Goal: Task Accomplishment & Management: Complete application form

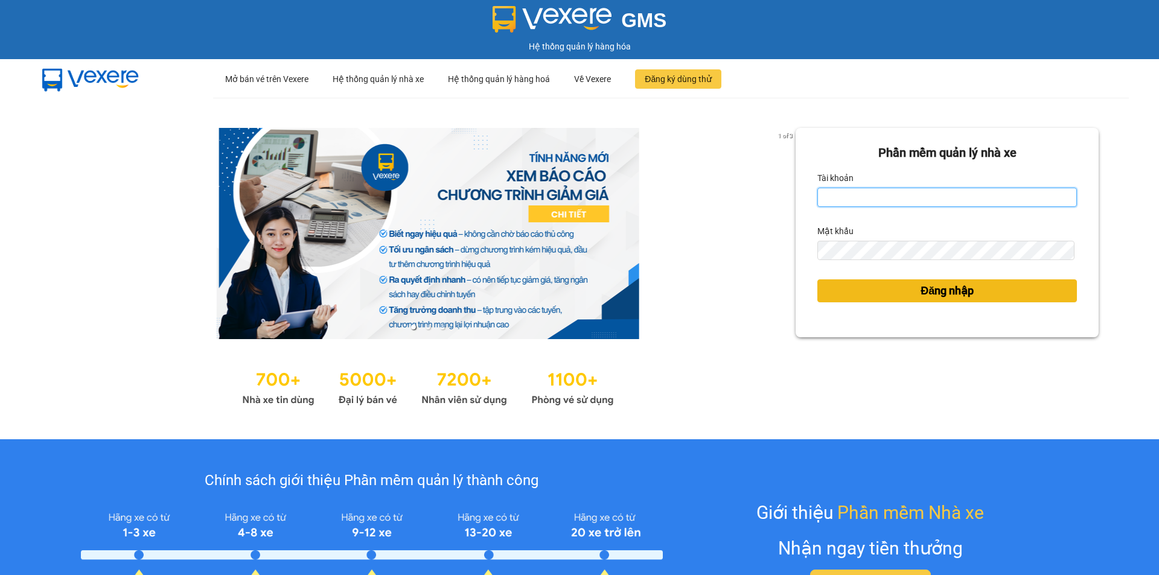
type input "muaalau.longhoan"
click at [889, 289] on button "Đăng nhập" at bounding box center [947, 290] width 260 height 23
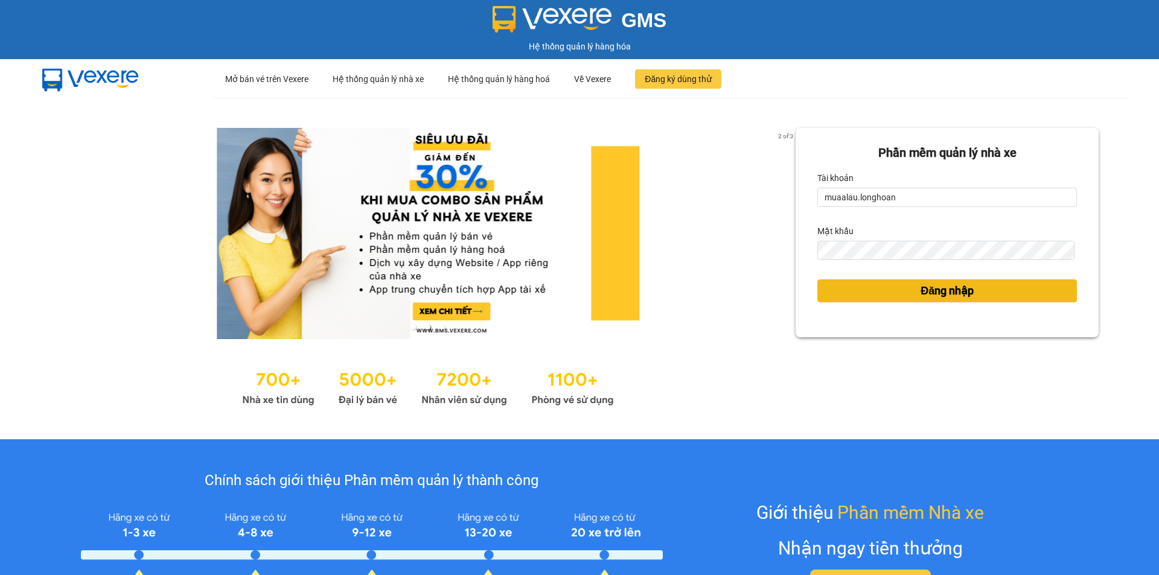
click at [908, 296] on button "Đăng nhập" at bounding box center [947, 290] width 260 height 23
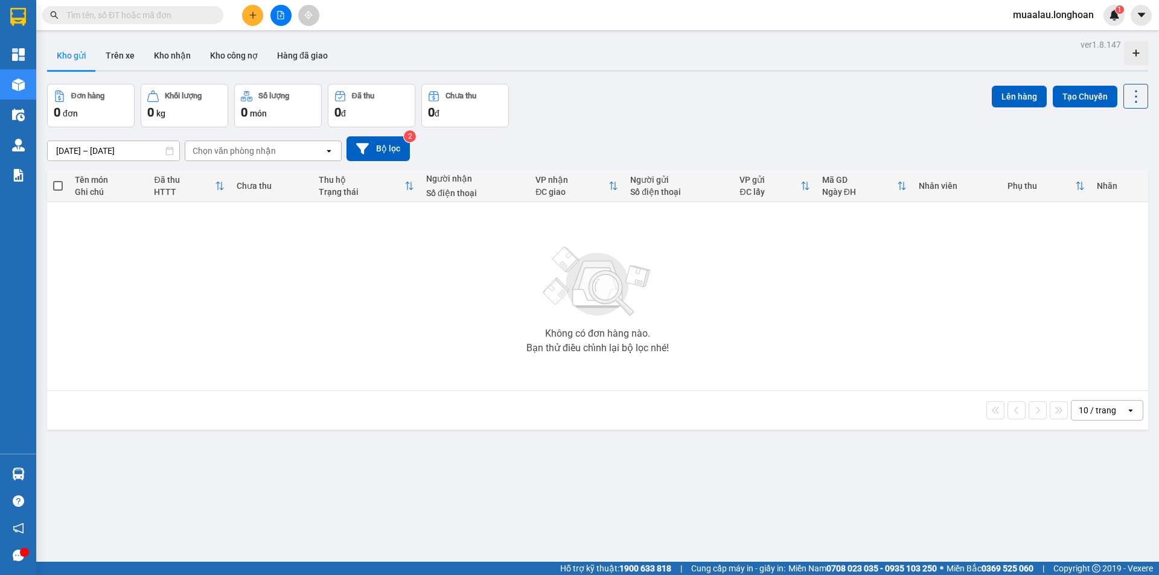
click at [153, 18] on input "text" at bounding box center [137, 14] width 142 height 13
paste input "VPTX1110250010"
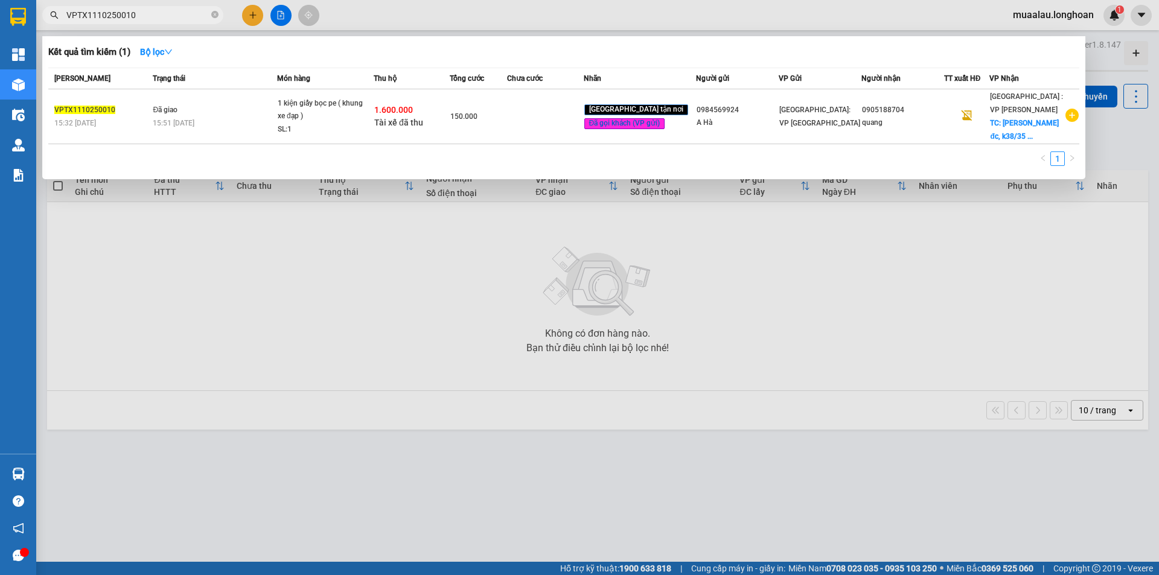
click at [144, 22] on span "VPTX1110250010" at bounding box center [132, 15] width 181 height 18
click at [142, 17] on input "VPTX1110250010" at bounding box center [137, 14] width 142 height 13
paste input "HNVD0409250051"
click at [141, 18] on input "HNVD0409250051" at bounding box center [137, 14] width 142 height 13
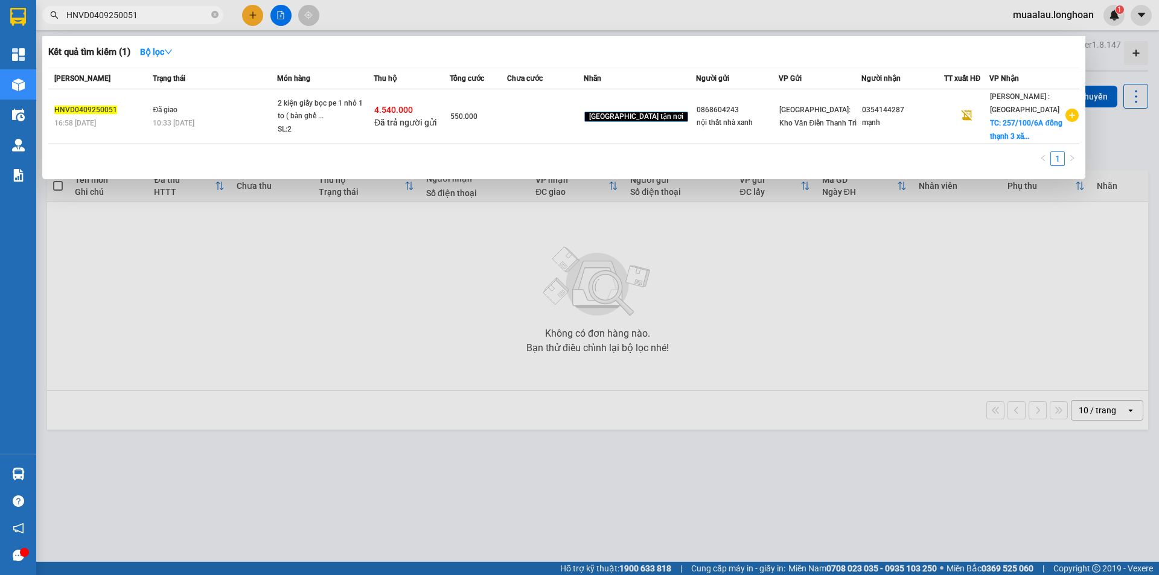
click at [141, 18] on input "HNVD0409250051" at bounding box center [137, 14] width 142 height 13
paste input "VPVD0410250038"
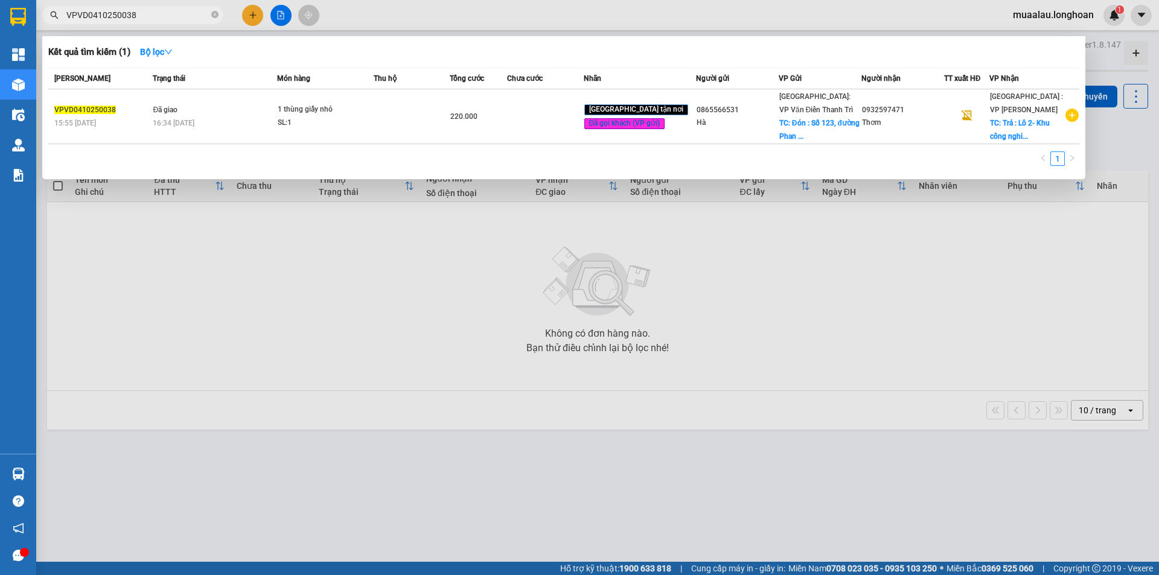
click at [290, 529] on div at bounding box center [579, 287] width 1159 height 575
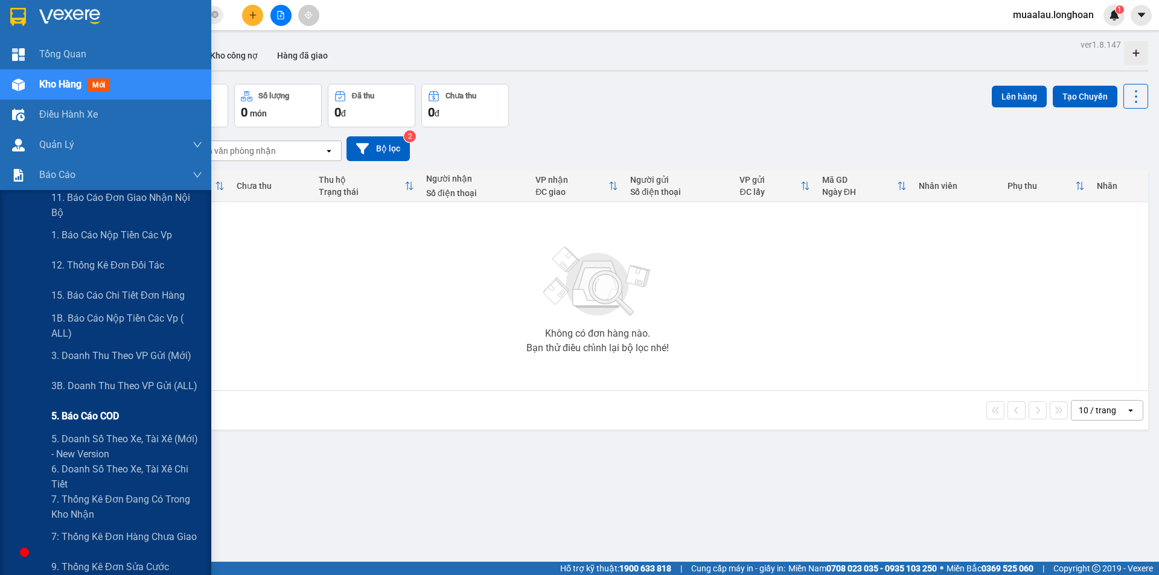
click at [98, 416] on span "5. Báo cáo COD" at bounding box center [85, 416] width 68 height 15
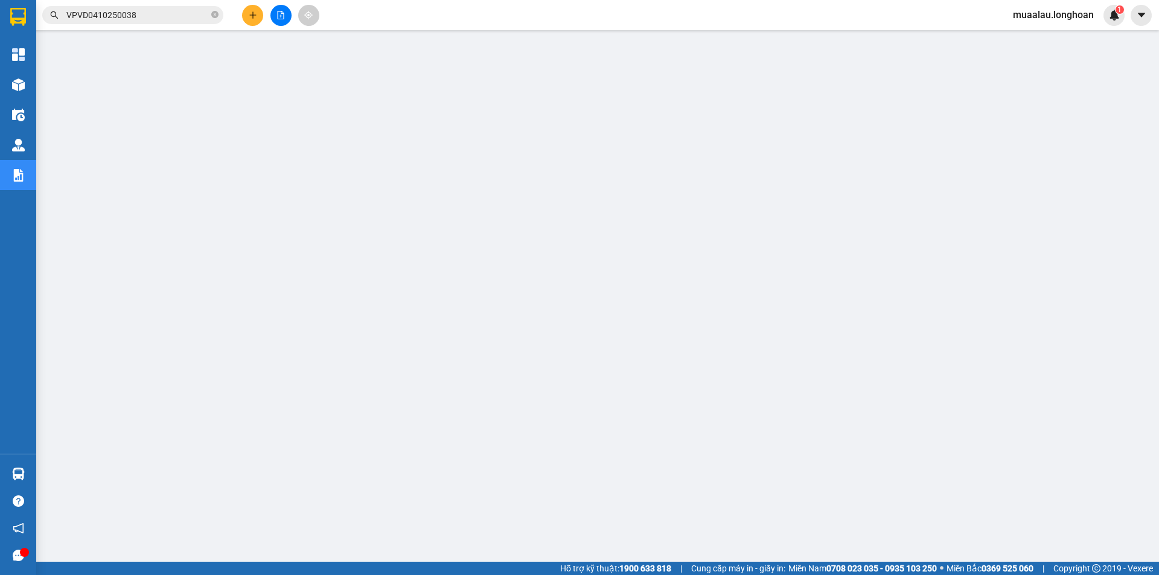
click at [159, 18] on input "VPVD0410250038" at bounding box center [137, 14] width 142 height 13
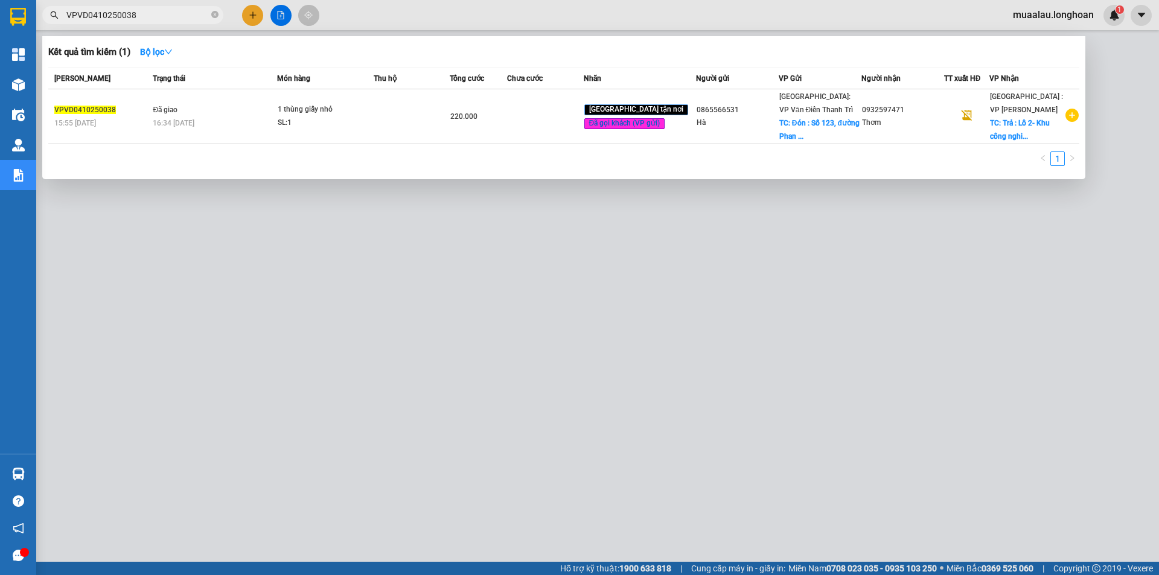
click at [159, 18] on input "VPVD0410250038" at bounding box center [137, 14] width 142 height 13
paste input "HBT0809250035"
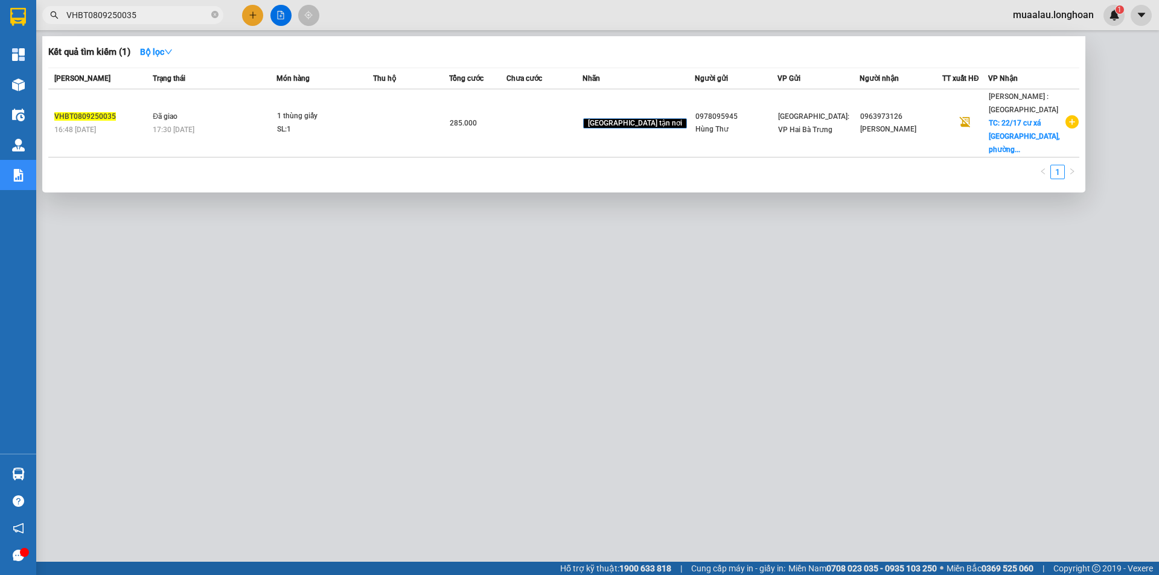
click at [141, 18] on input "VHBT0809250035" at bounding box center [137, 14] width 142 height 13
paste input "2609250021"
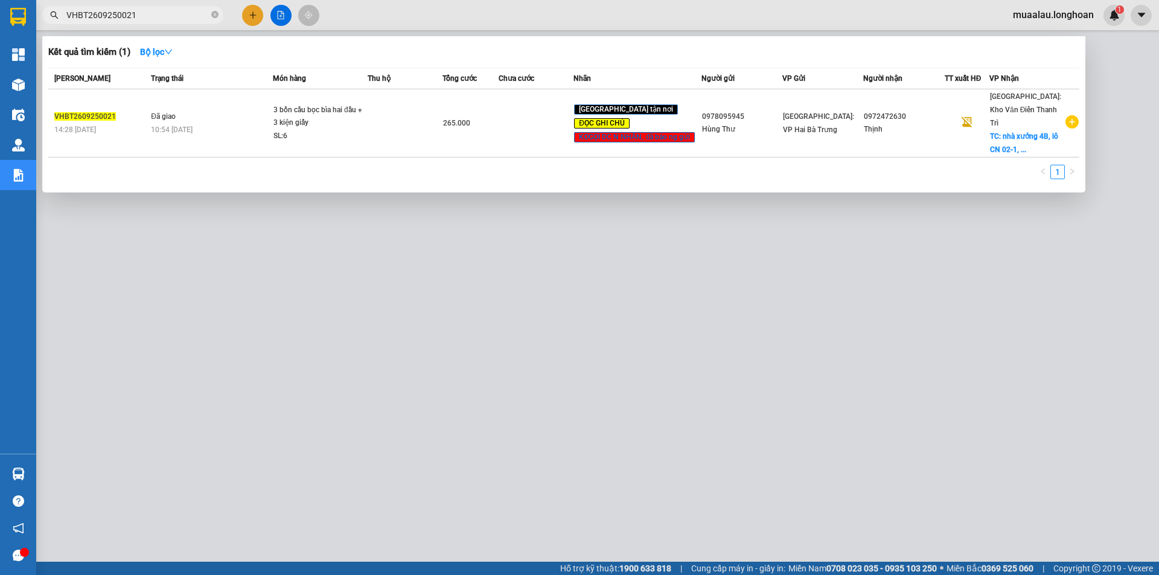
click at [148, 16] on input "VHBT2609250021" at bounding box center [137, 14] width 142 height 13
paste input "0809250035"
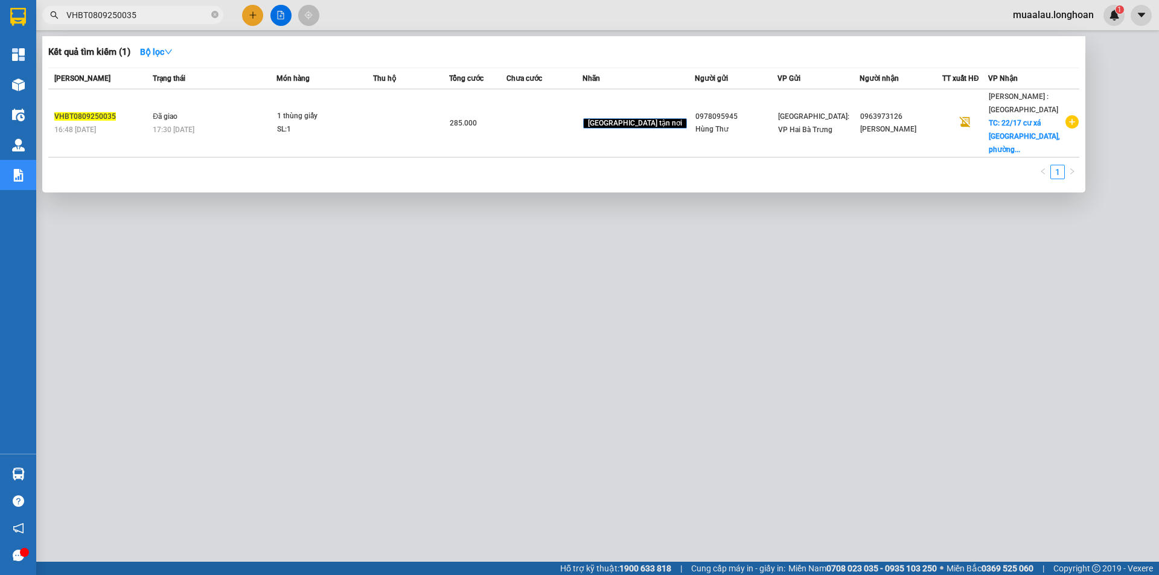
click at [141, 17] on input "VHBT0809250035" at bounding box center [137, 14] width 142 height 13
paste input "HNHD2409250019"
click at [148, 19] on input "HNHD2409250019" at bounding box center [137, 14] width 142 height 13
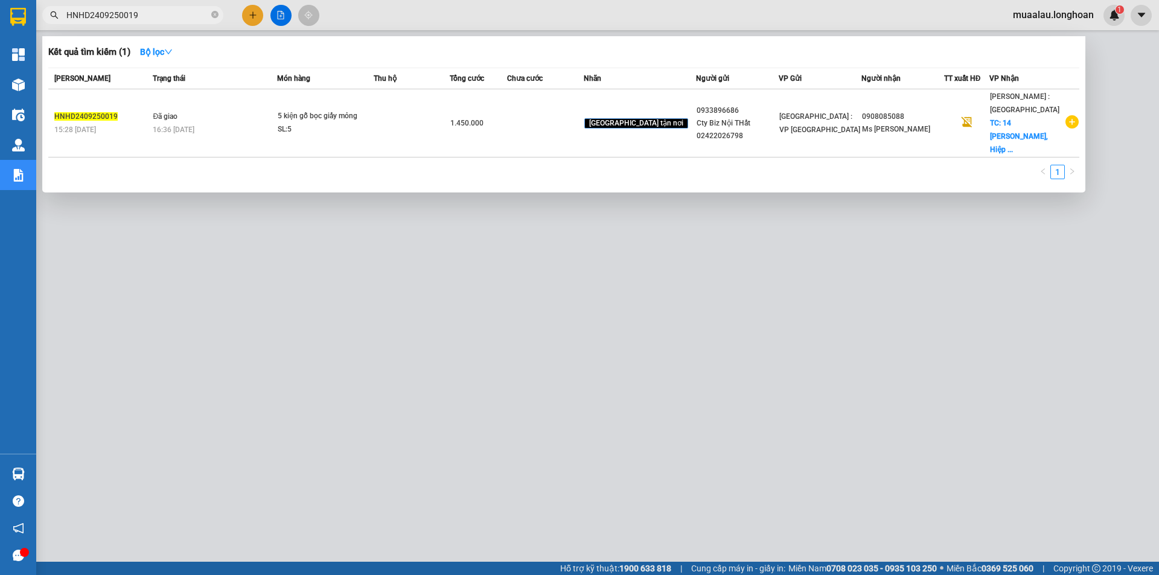
paste input "VD0407250022"
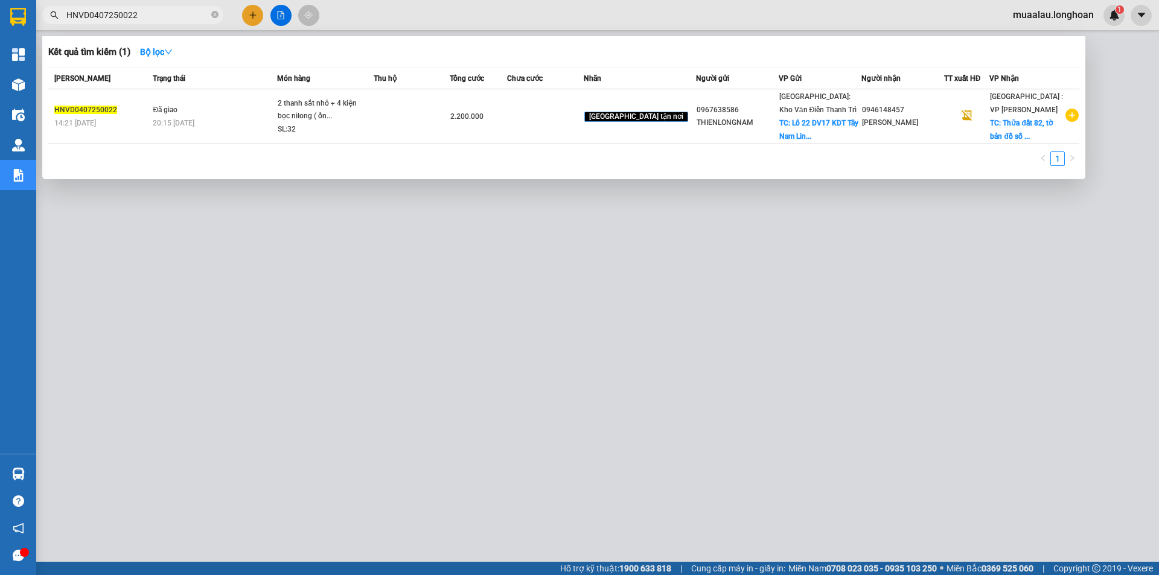
click at [150, 13] on input "HNVD0407250022" at bounding box center [137, 14] width 142 height 13
paste input "TX1507250011"
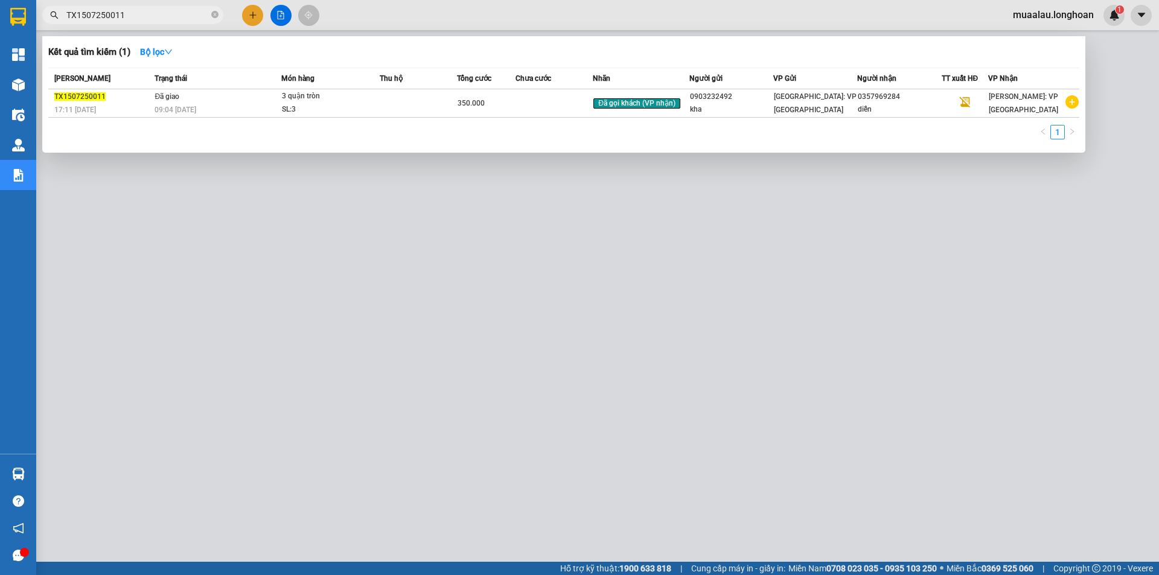
click at [132, 19] on input "TX1507250011" at bounding box center [137, 14] width 142 height 13
paste input "VPVD0210250056"
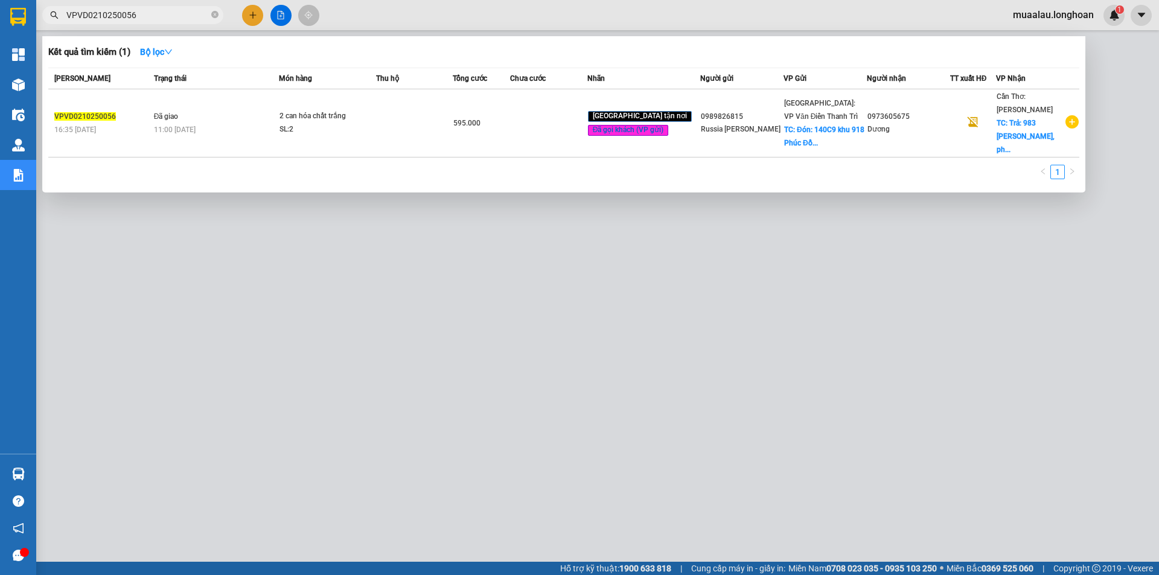
click at [144, 17] on input "VPVD0210250056" at bounding box center [137, 14] width 142 height 13
paste input "CTNK0810250004"
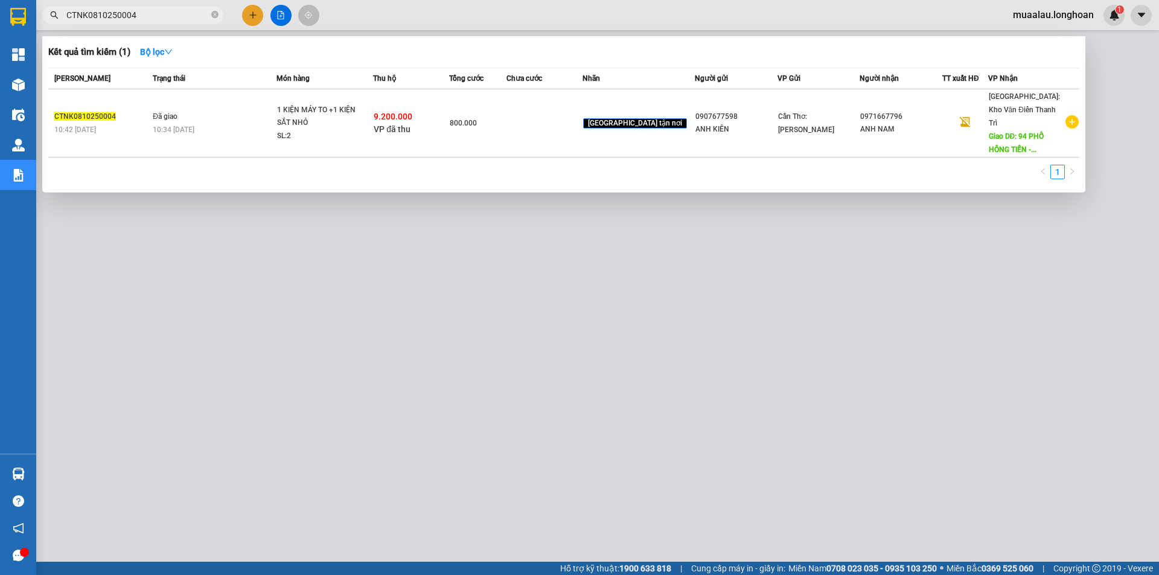
click at [147, 15] on input "CTNK0810250004" at bounding box center [137, 14] width 142 height 13
paste input "VPTX0910250027"
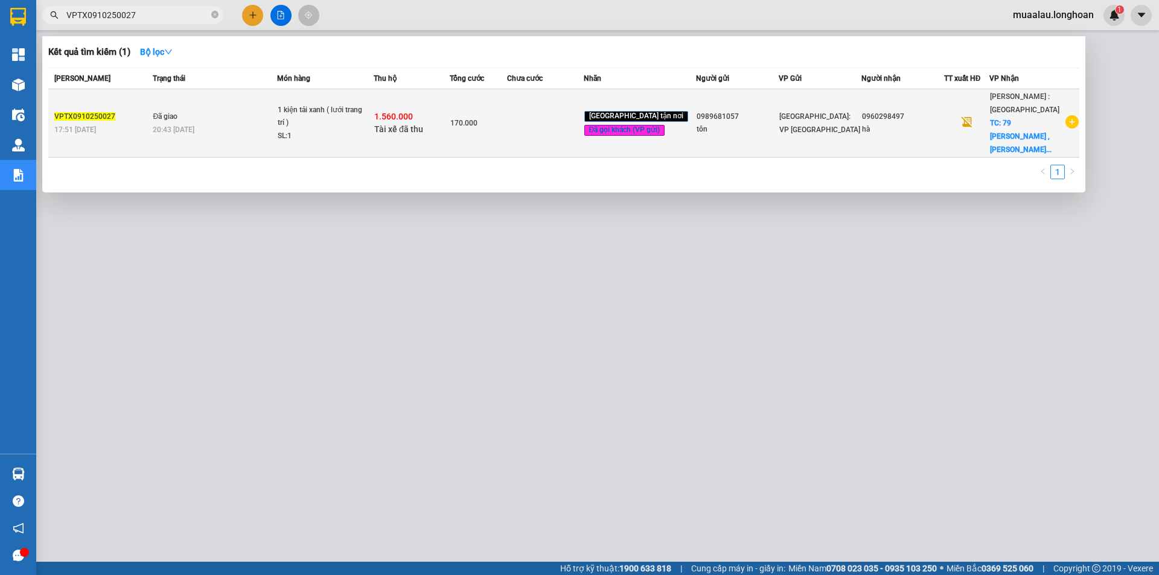
type input "VPTX0910250027"
click at [205, 125] on div "20:43 - 13/10" at bounding box center [215, 129] width 124 height 13
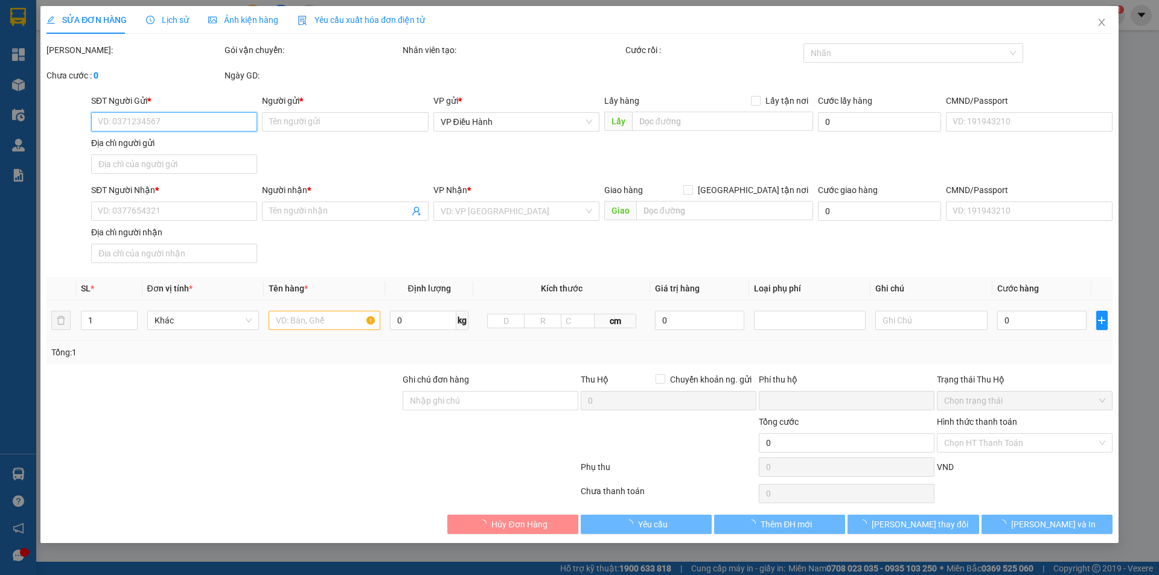
type input "0989681057"
type input "tôn"
type input "0960298497"
type input "hà"
checkbox input "true"
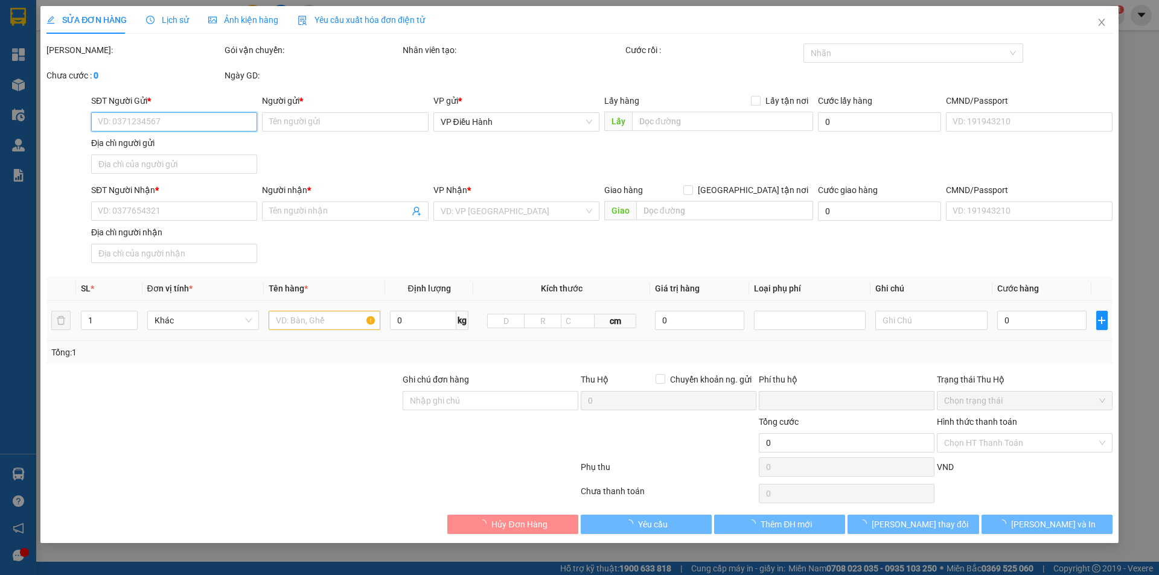
type input "79 nguyễn văn cừ , xuân an , long khánh , đồng nai"
type input "nhận nguyên kiện bể vỡ không đền"
checkbox input "true"
type input "1.560.000"
type input "10.000"
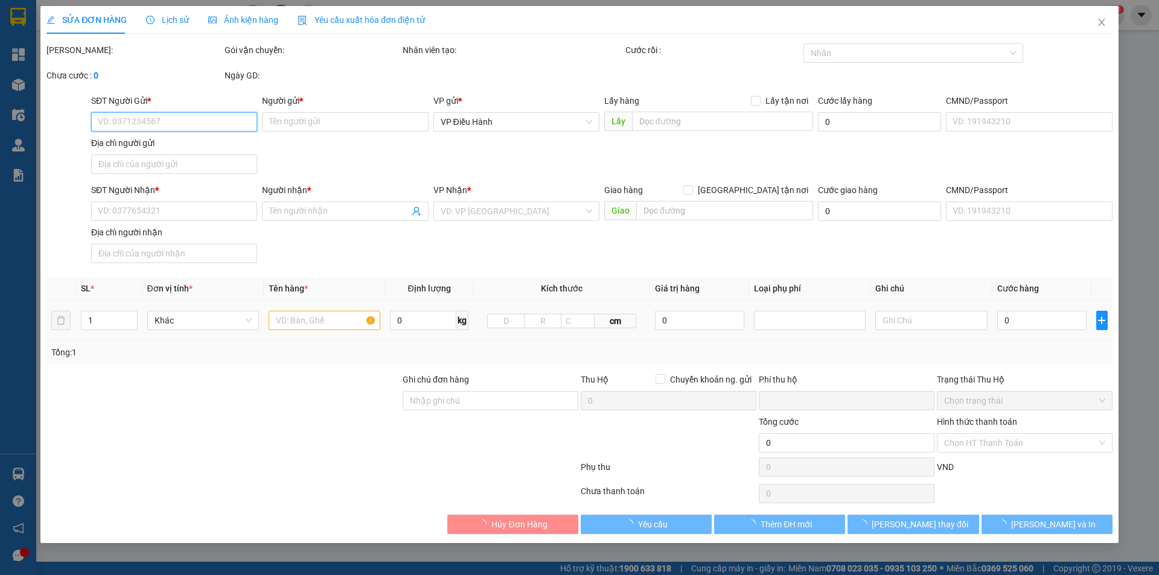
type input "170.000"
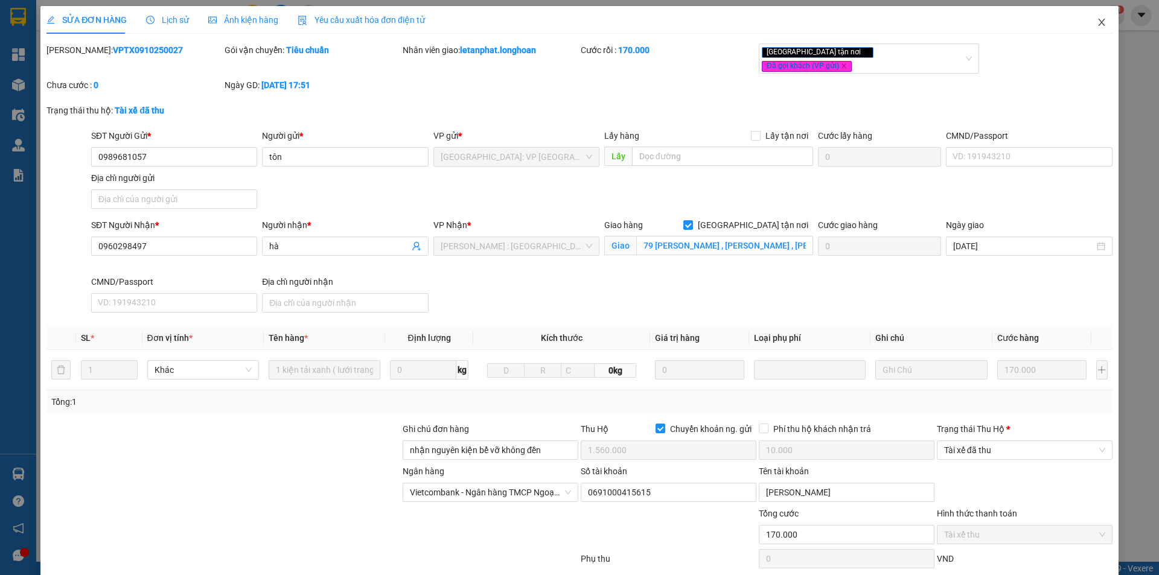
click at [1098, 20] on icon "close" at bounding box center [1101, 22] width 7 height 7
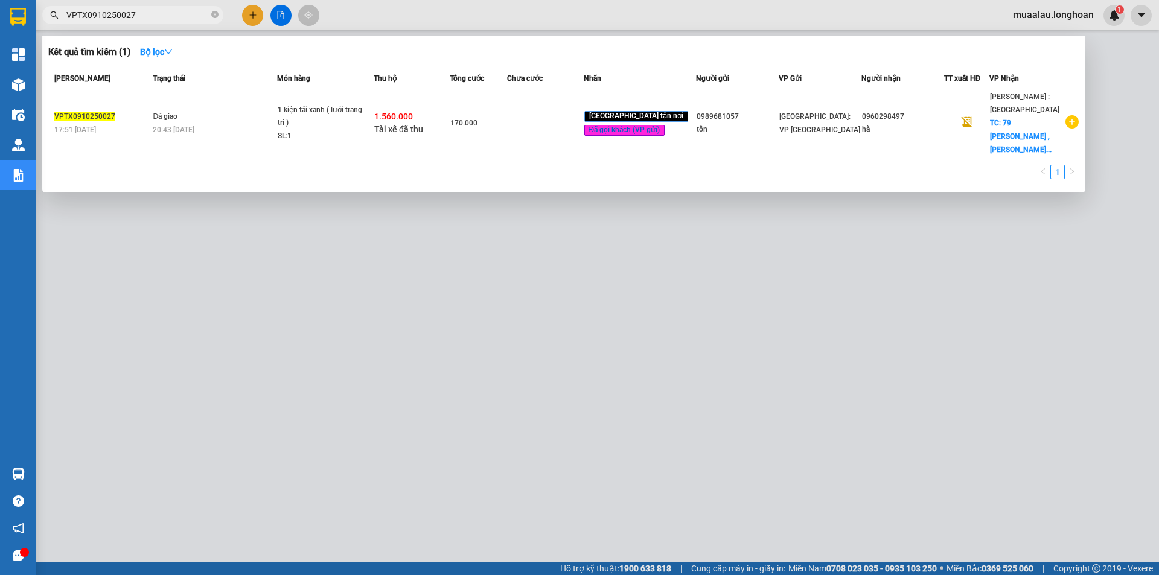
click at [153, 11] on input "VPTX0910250027" at bounding box center [137, 14] width 142 height 13
paste input "HBT1010250023"
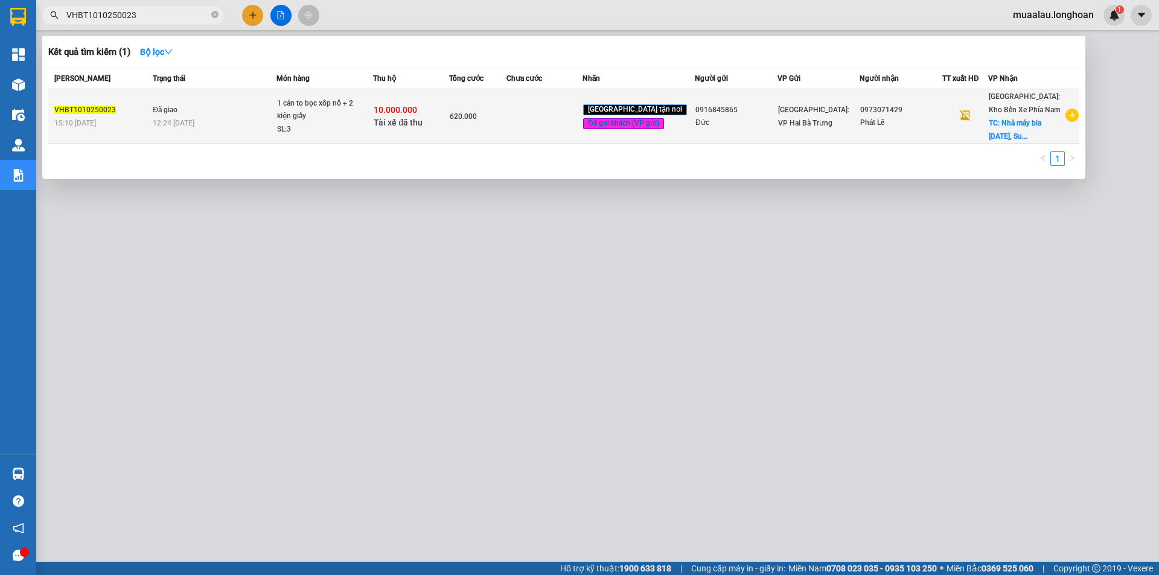
type input "VHBT1010250023"
click at [138, 116] on div "15:10 - 10/10" at bounding box center [101, 122] width 95 height 13
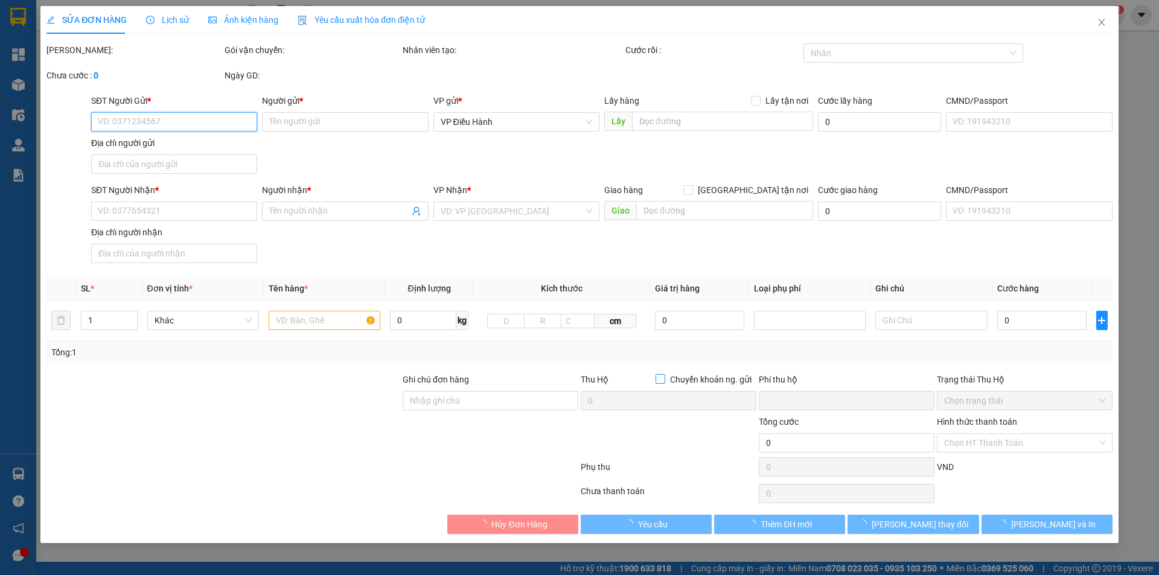
type input "0916845865"
type input "Đức"
type input "0973071429"
type input "Phát Lê"
checkbox input "true"
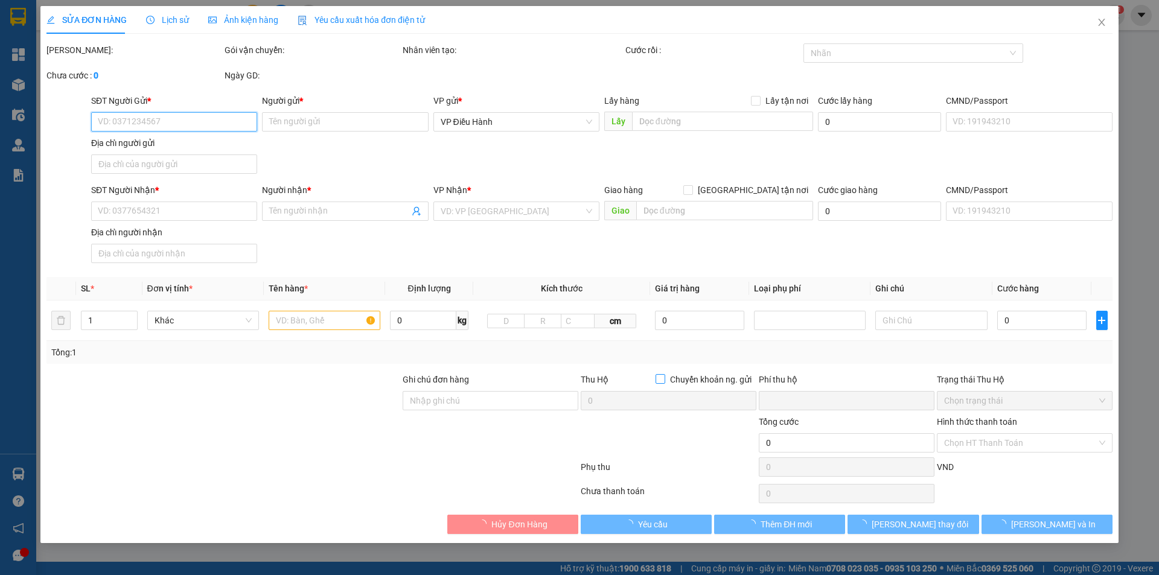
type input "Nhà máy bia San Miguel, Suối Hiệp, Diên Khánh, Khánh Hòa"
checkbox input "true"
type input "10.000.000"
type input "30.000"
type input "620.000"
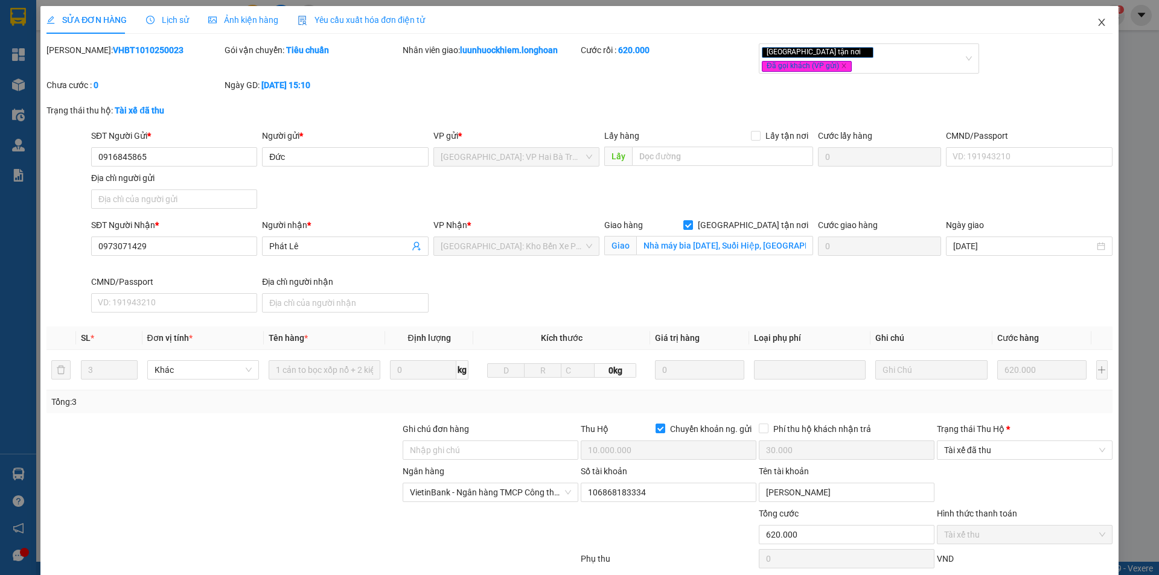
click at [1098, 22] on icon "close" at bounding box center [1101, 22] width 7 height 7
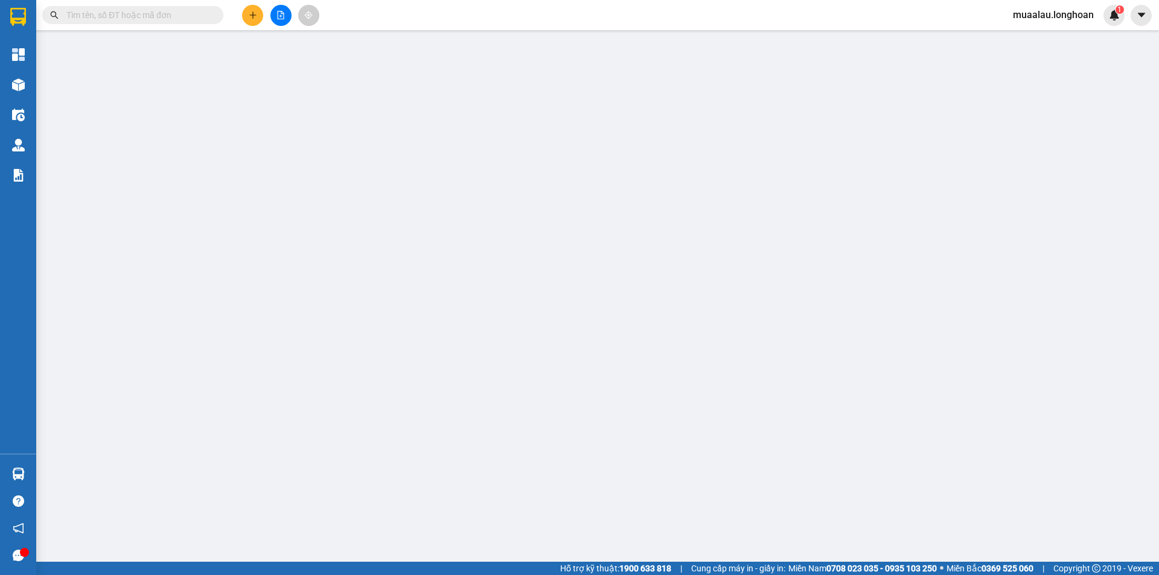
click at [126, 13] on input "text" at bounding box center [137, 14] width 142 height 13
paste input "VPHM1210250004"
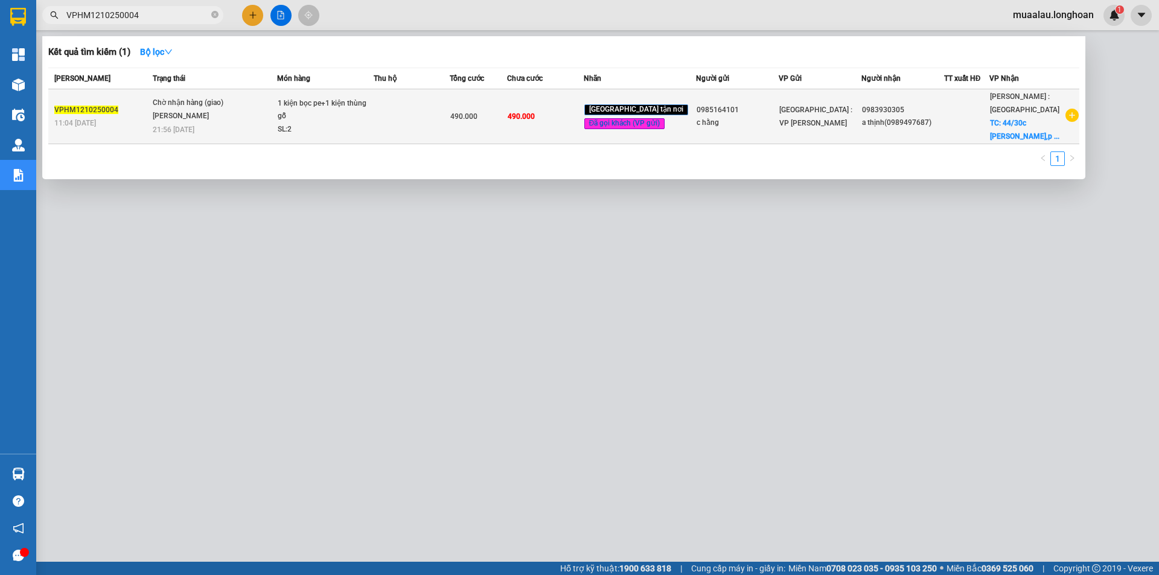
type input "VPHM1210250004"
click at [158, 124] on span "Chờ nhận hàng (giao) Nguyễn Văn Nghĩa 21:56 - 14/10" at bounding box center [215, 115] width 124 height 37
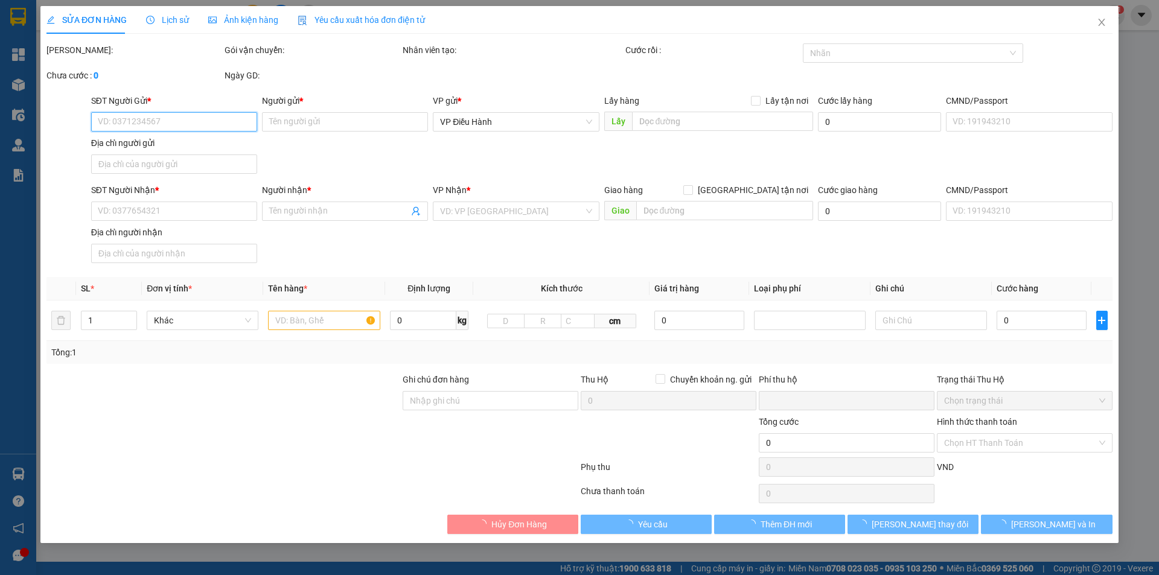
type input "0985164101"
type input "c hằng"
type input "0983930305"
type input "a thịnh(0989497687)"
checkbox input "true"
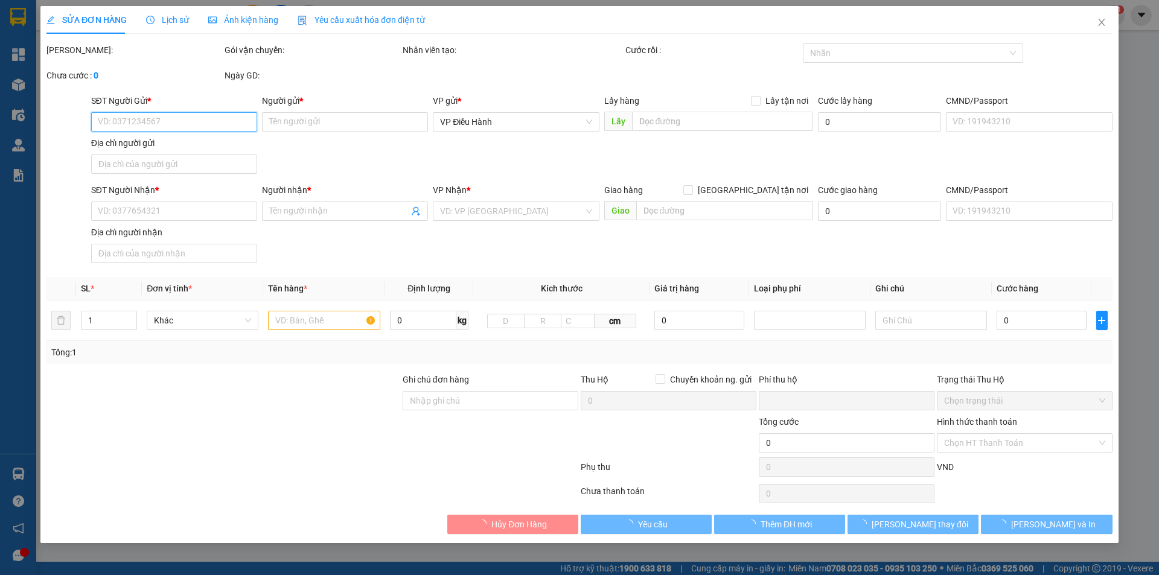
type input "44/30c trương phước đan,p bình trị đông,bình tân,hcm"
type input "nhận nguyên kiện,giao nguyên kiện,bể vỡ k đền"
type input "0"
type input "490.000"
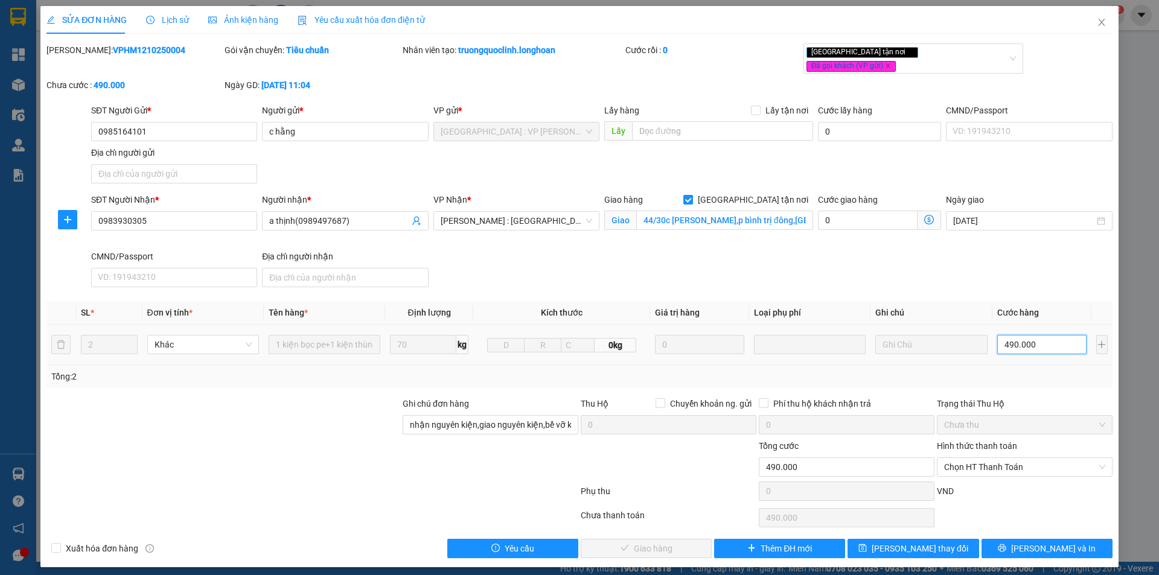
type input "5"
type input "50"
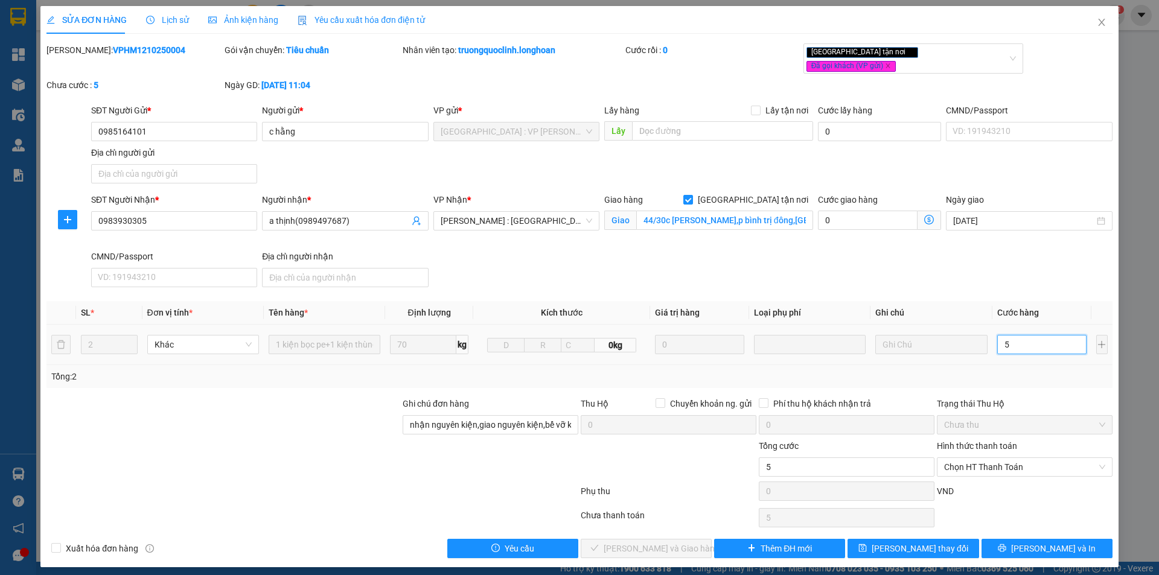
type input "50"
type input "500"
type input "5.000"
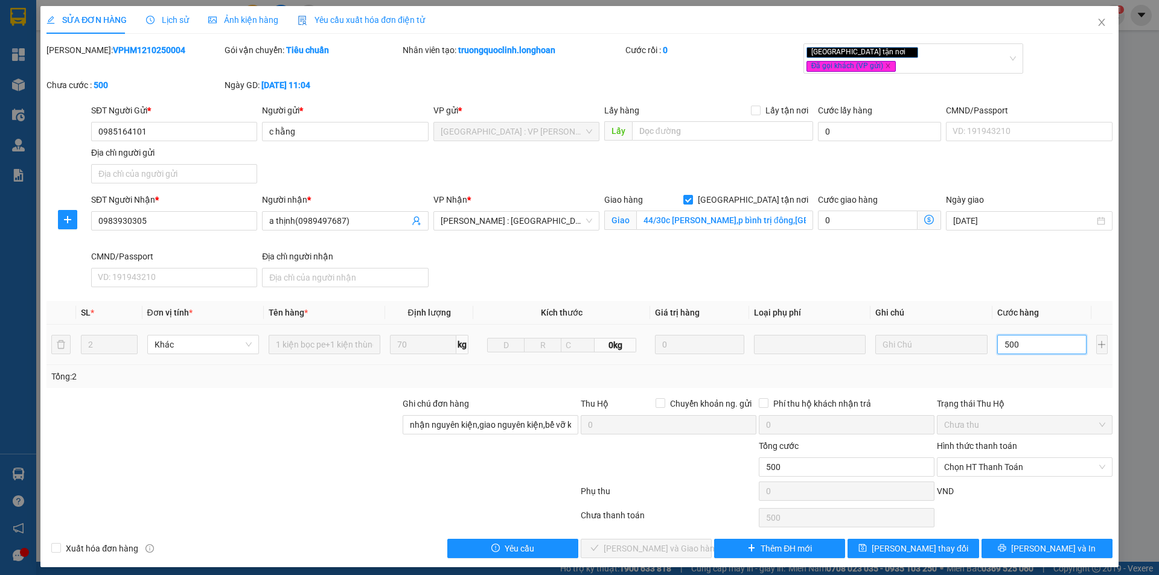
type input "5.000"
type input "50.000"
type input "500.000"
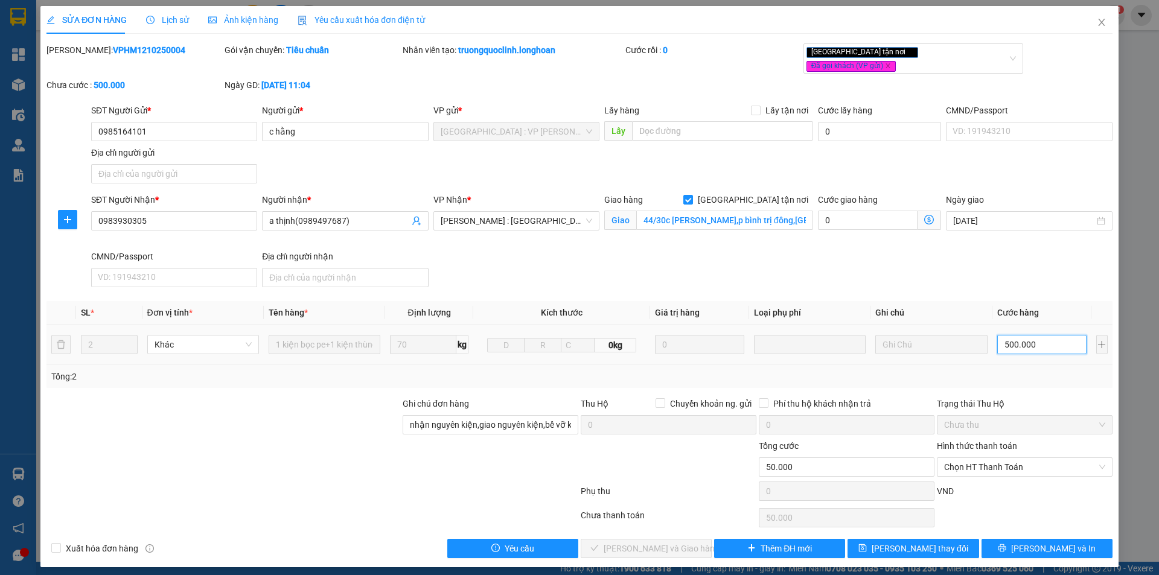
type input "500.000"
click at [322, 439] on div at bounding box center [223, 460] width 356 height 42
click at [913, 545] on span "[PERSON_NAME] thay đổi" at bounding box center [920, 548] width 97 height 13
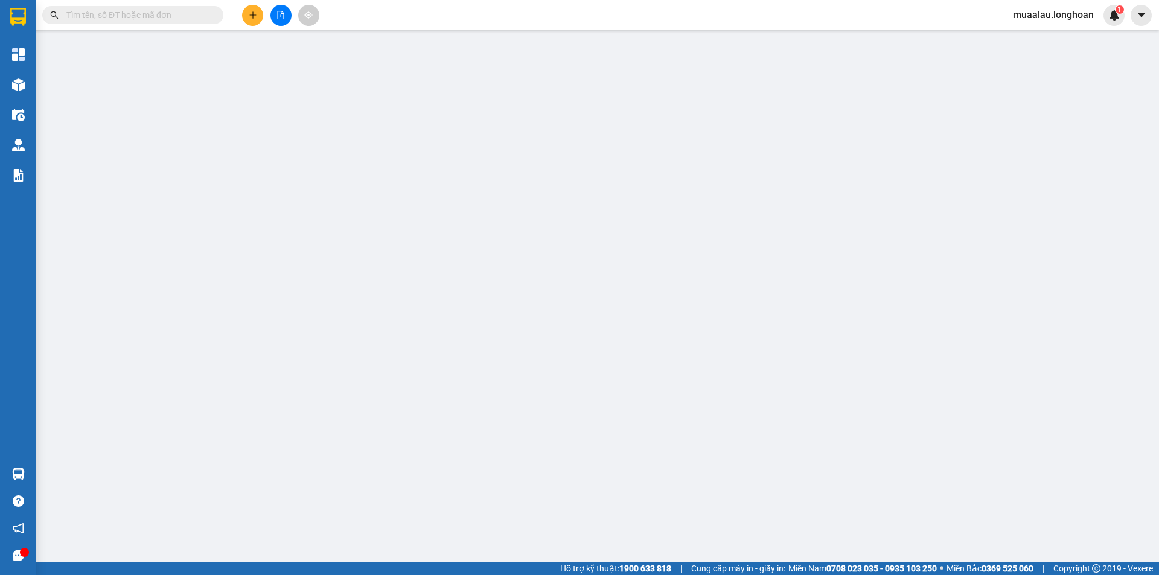
click at [123, 13] on input "text" at bounding box center [137, 14] width 142 height 13
paste input "VPHM1210250004"
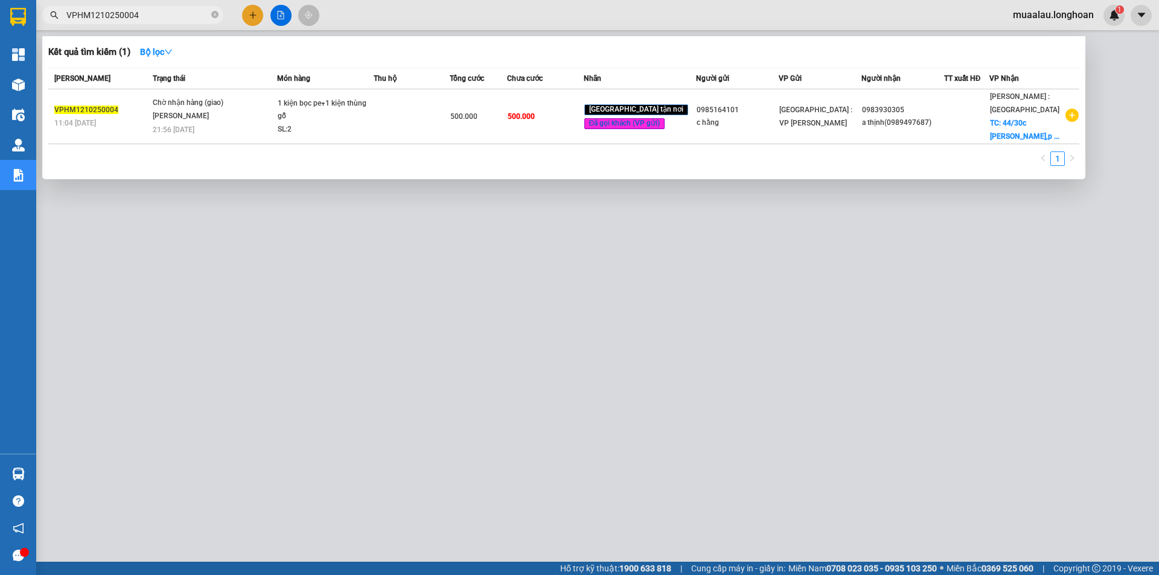
click at [151, 15] on input "VPHM1210250004" at bounding box center [137, 14] width 142 height 13
paste input "VD0110250019"
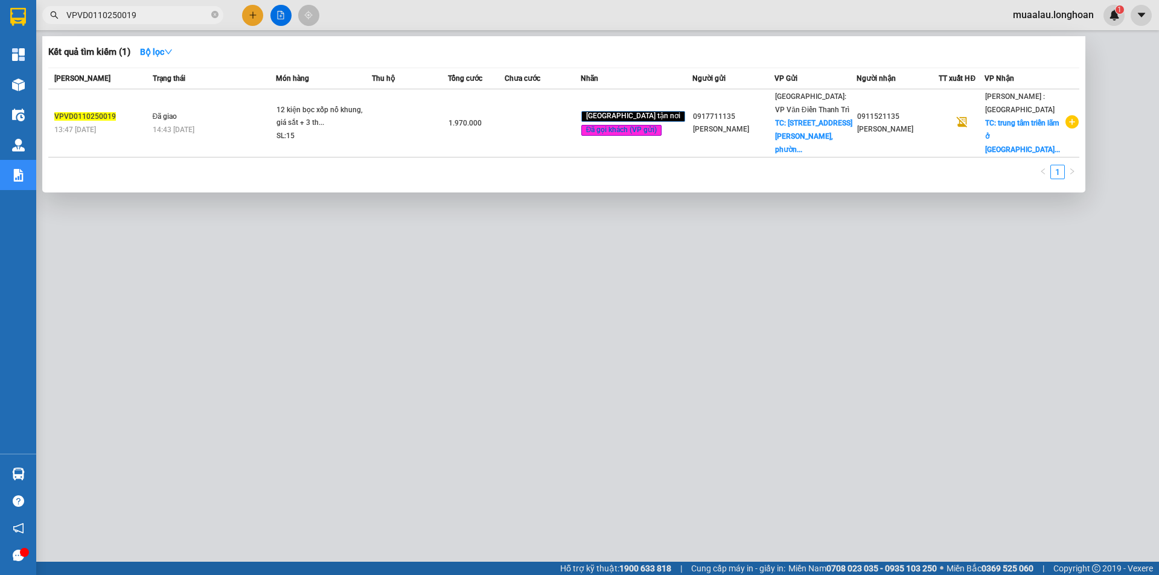
type input "VPVD0110250019"
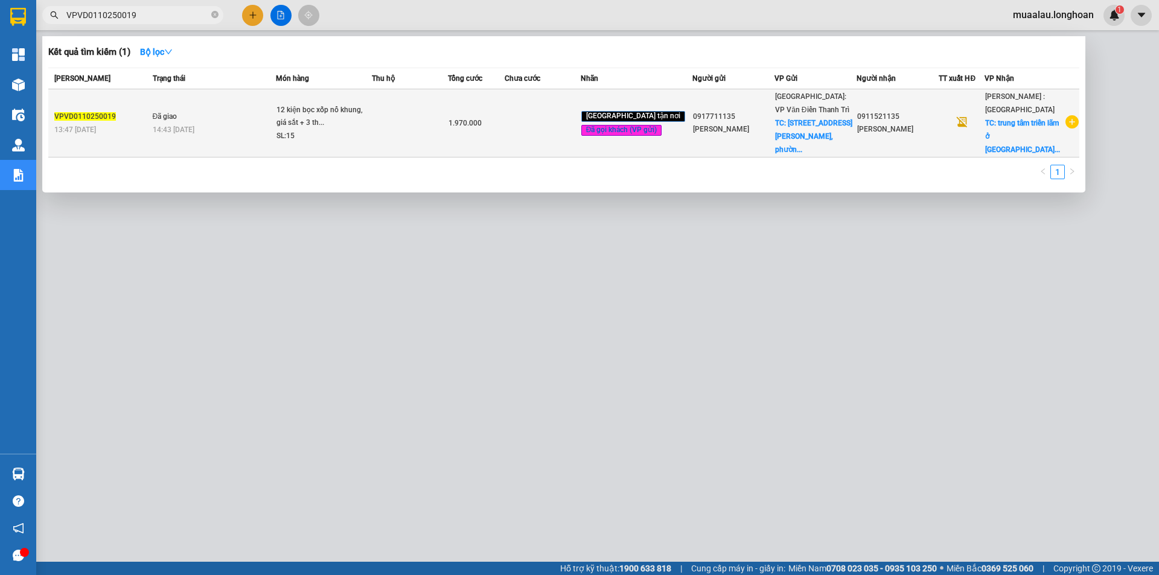
click at [139, 123] on div "13:47 - 01/10" at bounding box center [101, 129] width 95 height 13
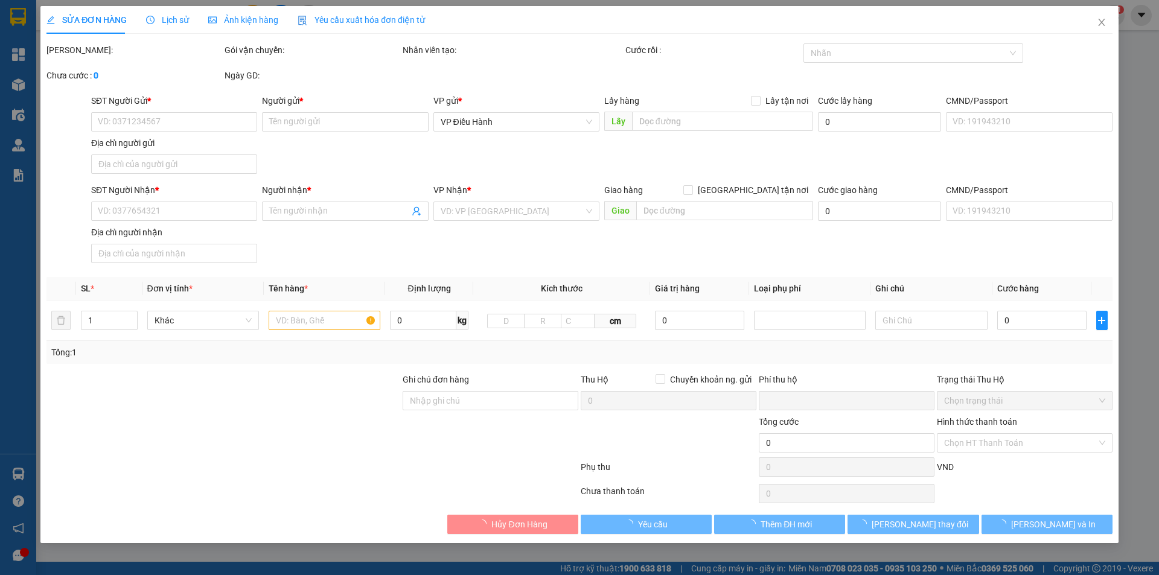
click at [166, 16] on span "Lịch sử" at bounding box center [167, 20] width 43 height 10
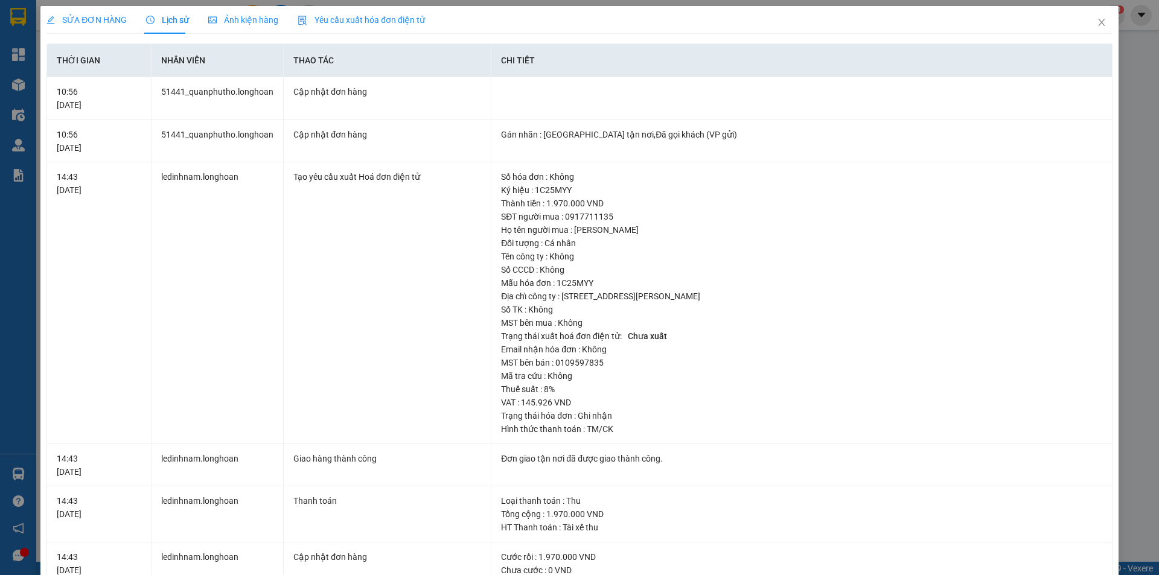
click at [91, 5] on div "SỬA ĐƠN HÀNG Lịch sử Ảnh kiện hàng Yêu cầu xuất hóa đơn điện tử Total Paid Fee …" at bounding box center [579, 287] width 1159 height 575
click at [91, 19] on span "SỬA ĐƠN HÀNG" at bounding box center [86, 20] width 80 height 10
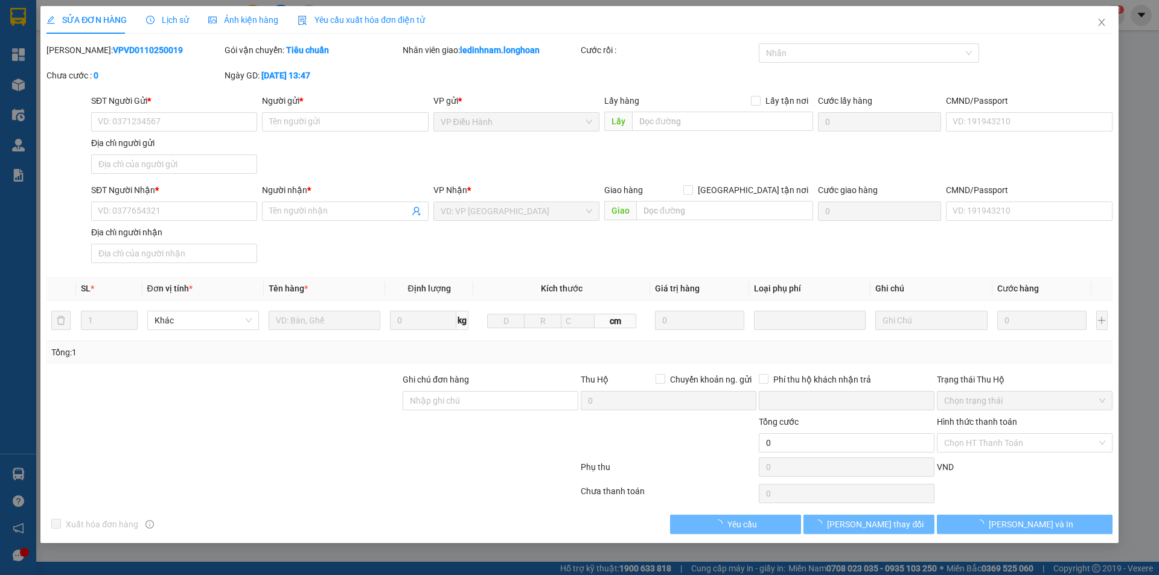
click at [116, 51] on b "VPVD0110250019" at bounding box center [148, 50] width 70 height 10
type input "0917711135"
type input "[PERSON_NAME]"
checkbox input "true"
type input "131 đường Trần Phú, phường Hà Đông, thành phố Hà Nội"
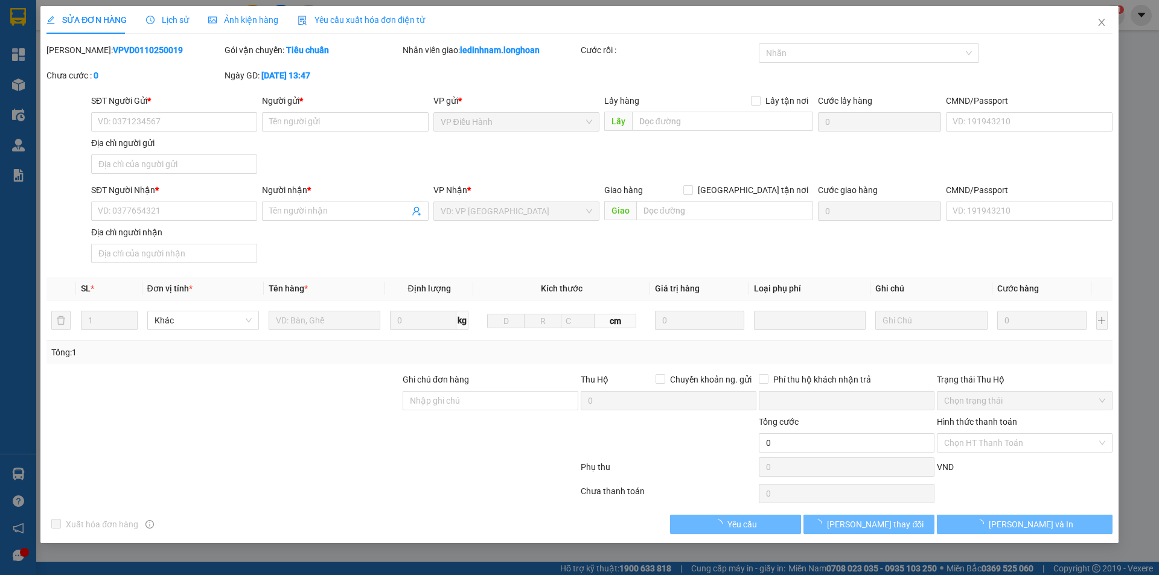
type input "100.000"
type input "0911521135"
type input "Minh Anh"
checkbox input "true"
type input "trung tâm triển lãm ở đường Nguyễn Văn Linh, quận 7, thành phố Hồ Chí Minh"
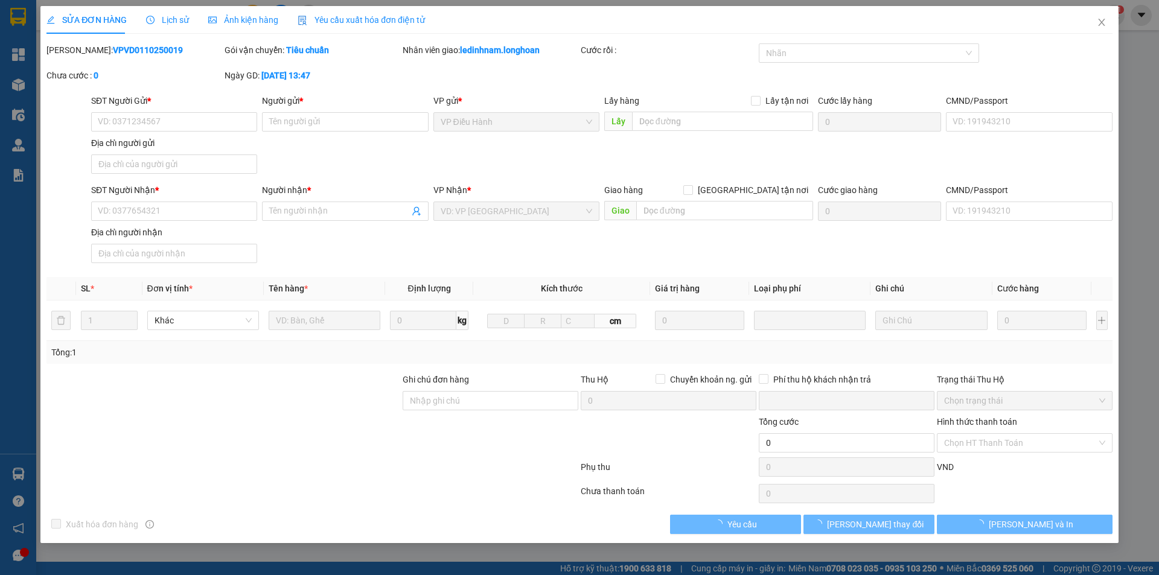
type input "nhận nguyên kiện,giao nguyên kiện,bể vỡ khồng đền, XIN NHẸ TAY"
type input "0"
type input "1.970.000"
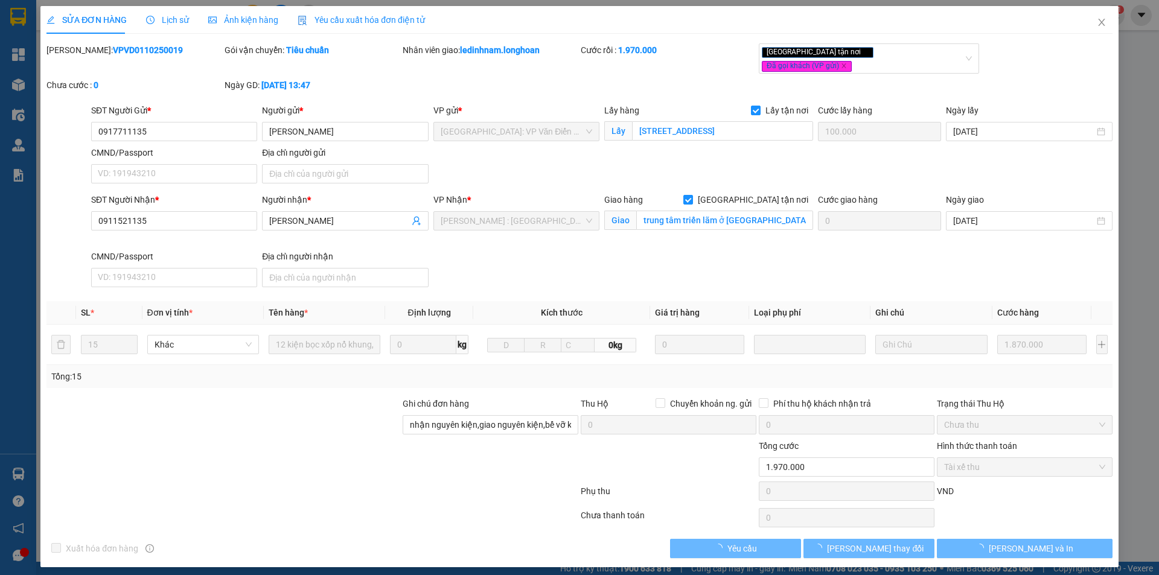
click at [116, 51] on b "VPVD0110250019" at bounding box center [148, 50] width 70 height 10
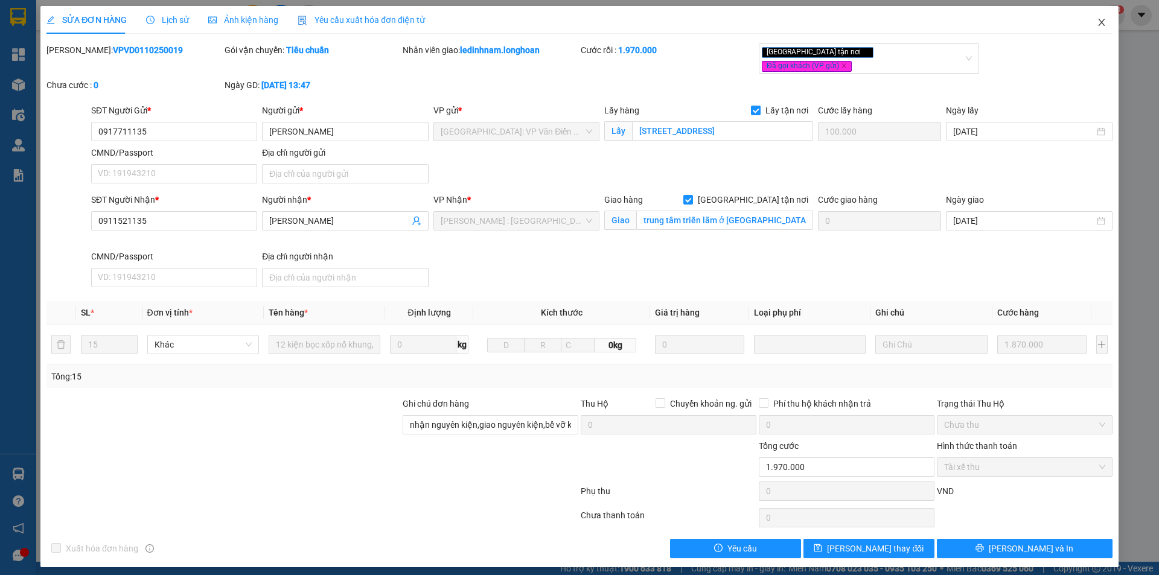
click at [1103, 22] on icon "close" at bounding box center [1101, 22] width 7 height 7
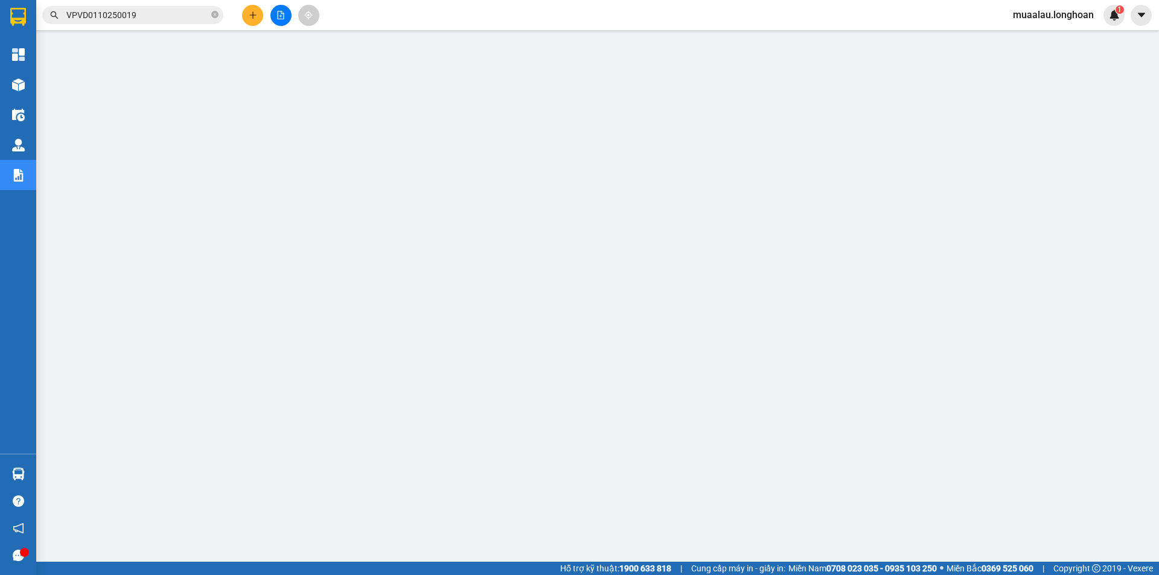
click at [141, 12] on input "VPVD0110250019" at bounding box center [137, 14] width 142 height 13
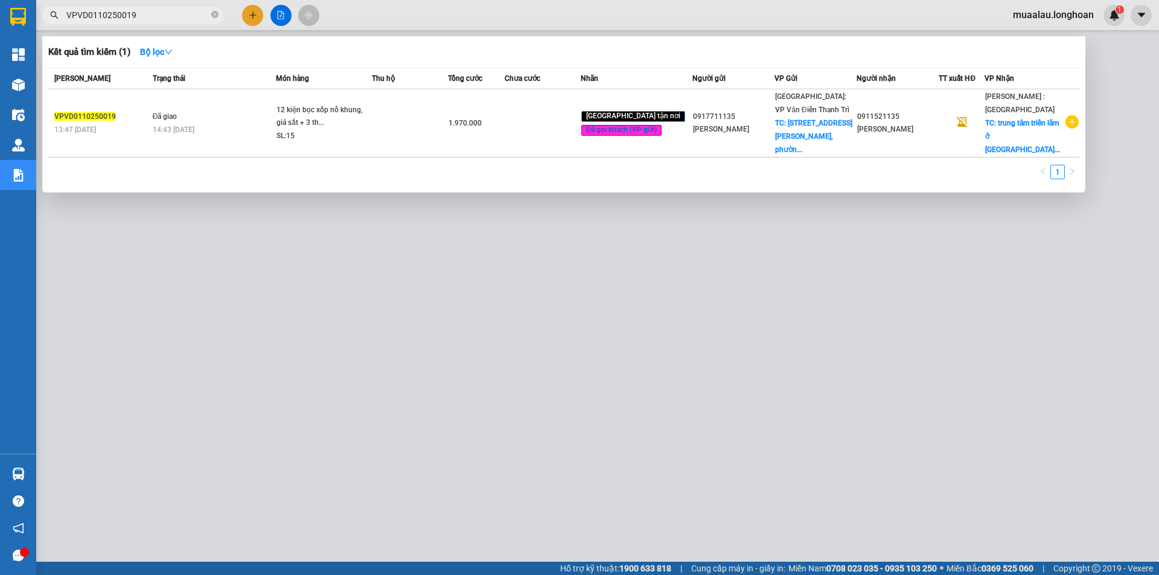
click at [141, 12] on input "VPVD0110250019" at bounding box center [137, 14] width 142 height 13
paste input "KQ121010250061"
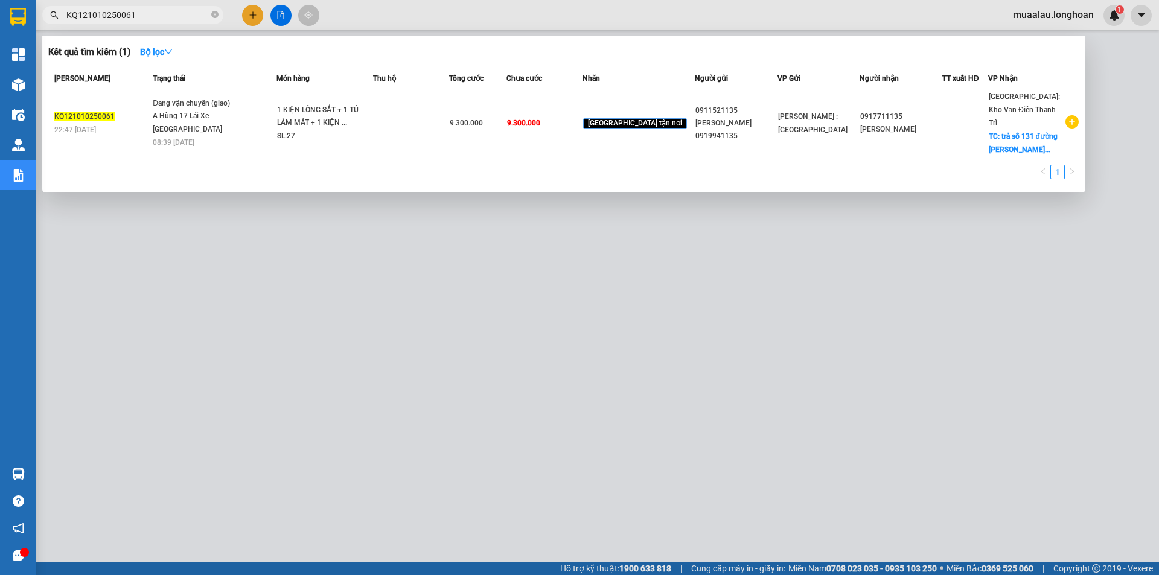
click at [154, 10] on input "KQ121010250061" at bounding box center [137, 14] width 142 height 13
paste input "VPHM0910250005"
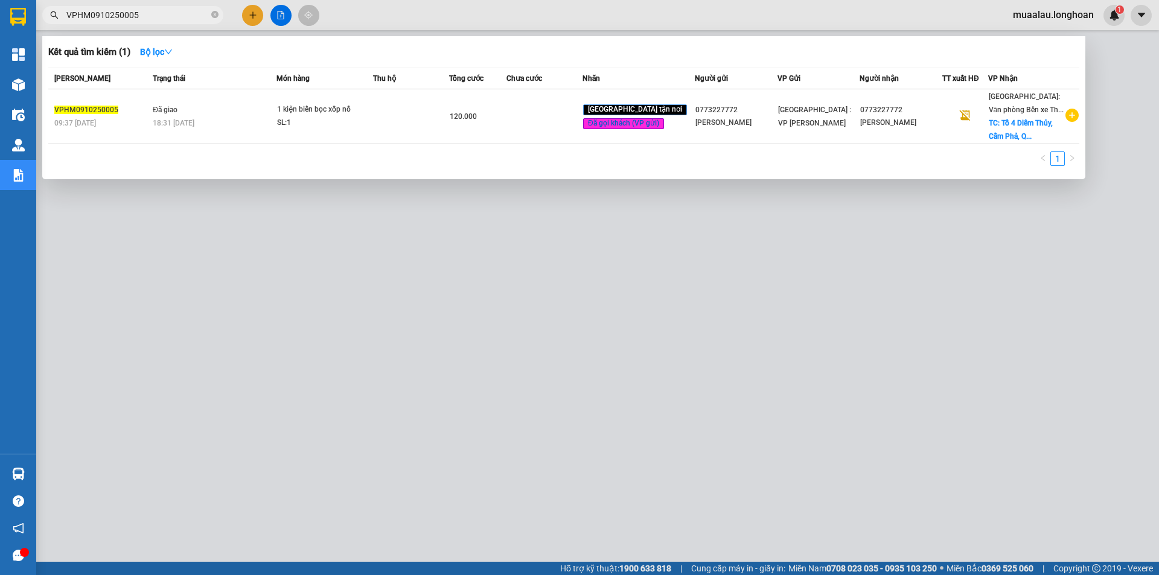
click at [158, 11] on input "VPHM0910250005" at bounding box center [137, 14] width 142 height 13
paste input "VD0110250019"
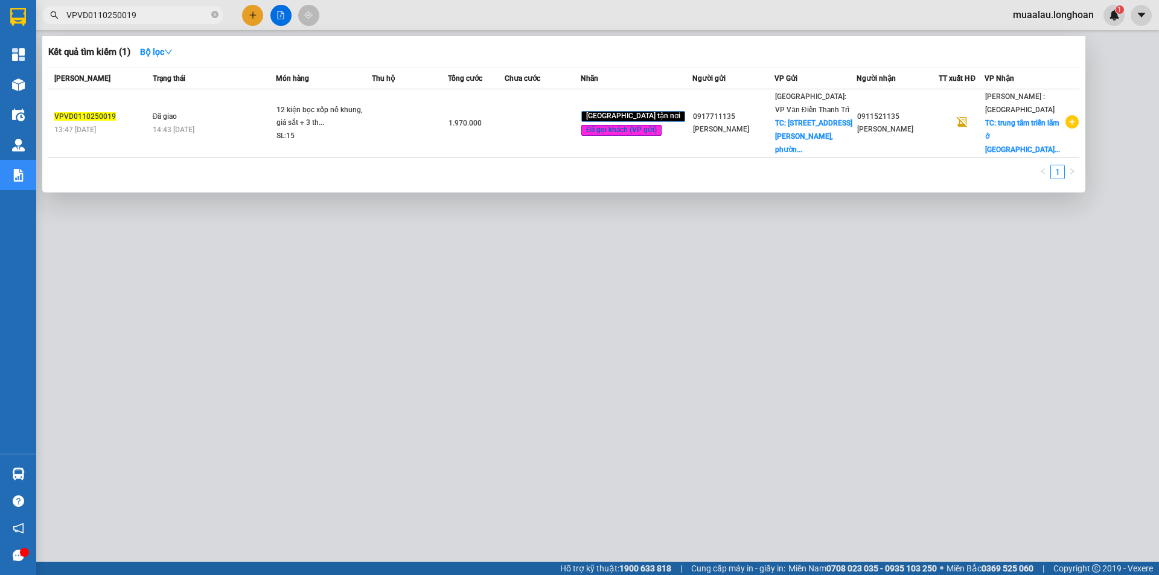
click at [155, 21] on input "VPVD0110250019" at bounding box center [137, 14] width 142 height 13
paste input "KQ121010250061"
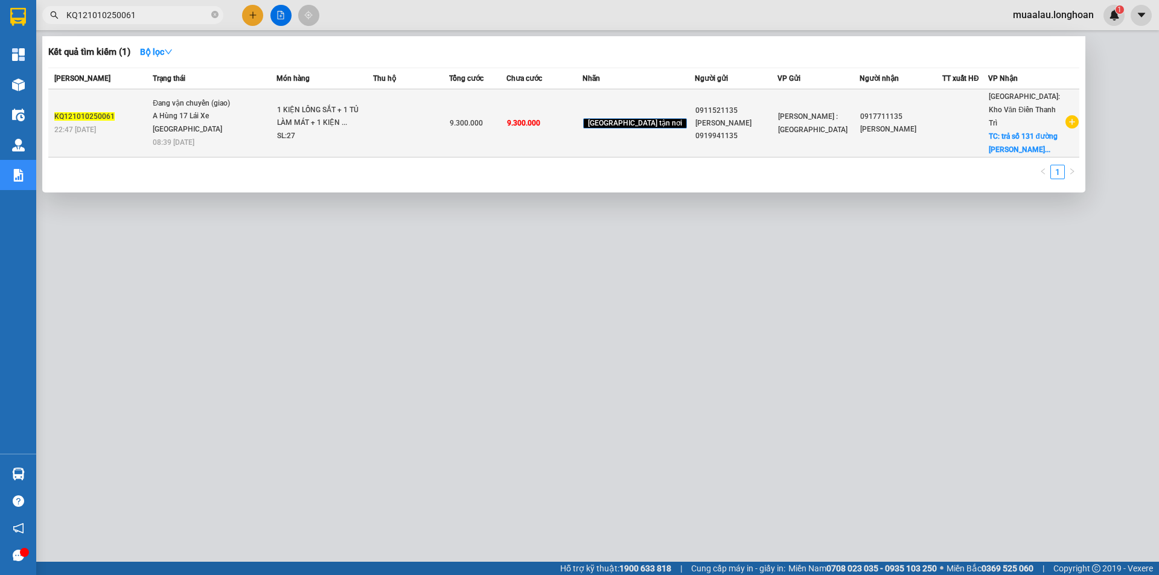
type input "KQ121010250061"
click at [143, 123] on div "22:47 - 10/10" at bounding box center [101, 129] width 95 height 13
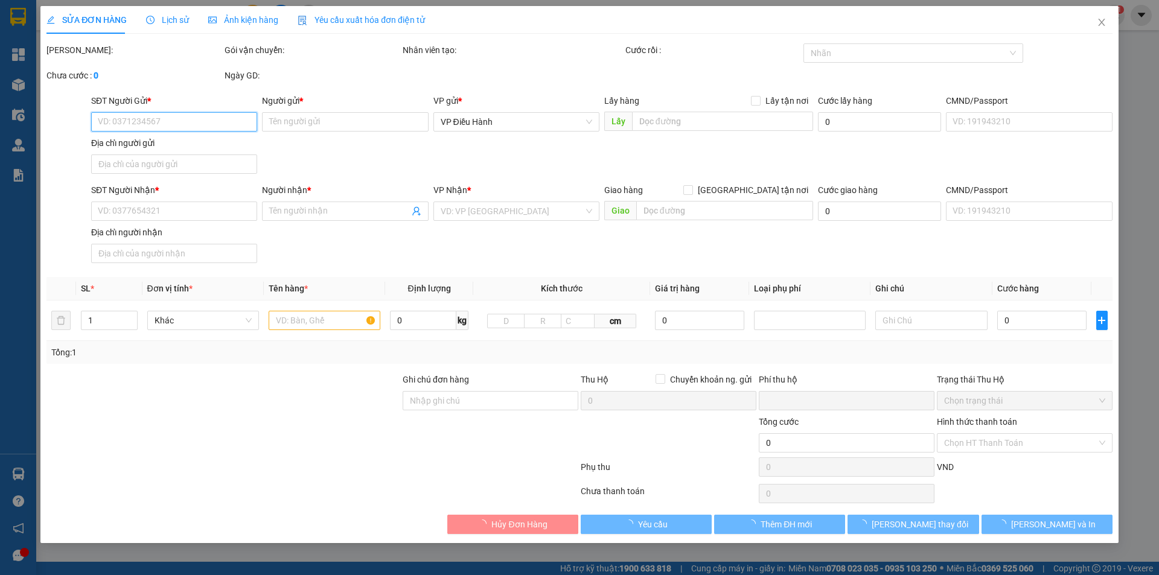
type input "0911521135"
type input "Minh Anh 0919941135"
type input "0917711135"
type input "c Kim"
checkbox input "true"
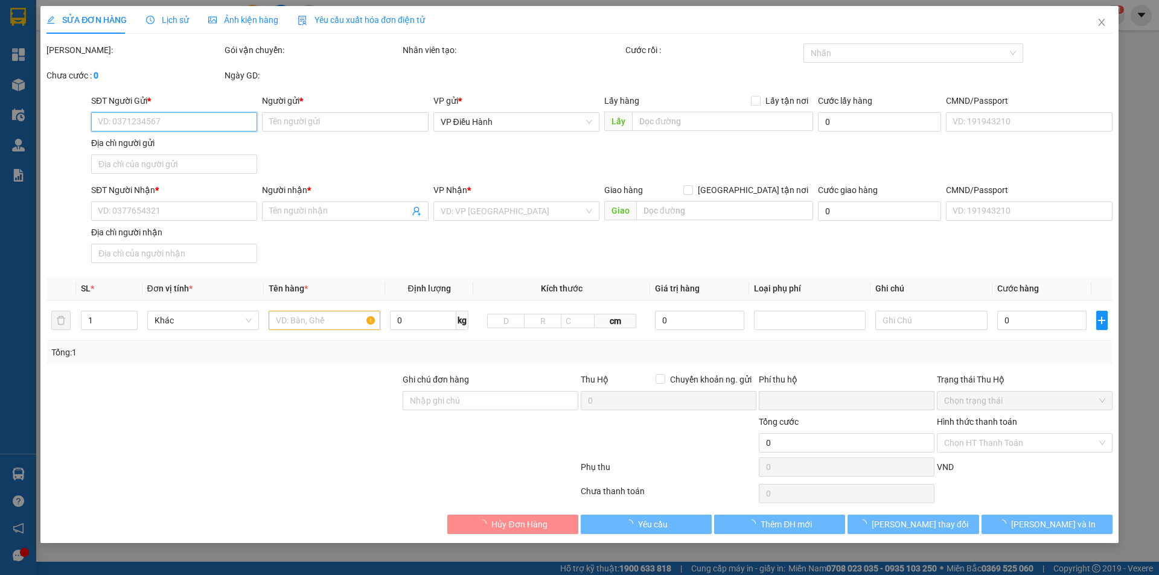
type input "trả số 131 đường Trần Phú, phường Hà Đông, thành phố Hà Nội"
type input "0"
type input "9.300.000"
type input "300.000"
type input "9.300.000"
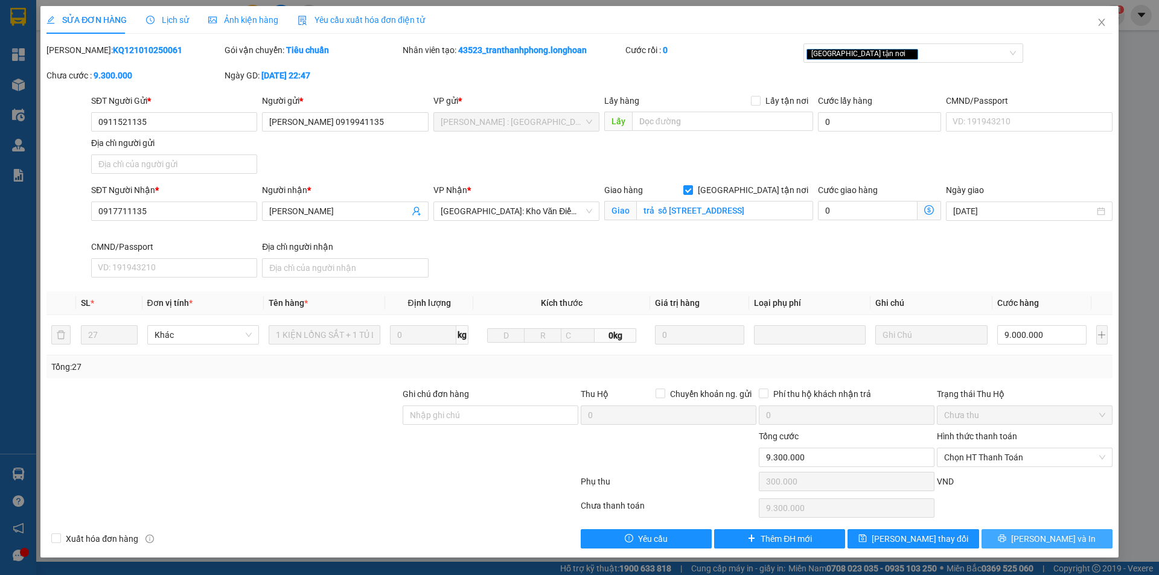
click at [1021, 543] on button "Lưu và In" at bounding box center [1046, 538] width 131 height 19
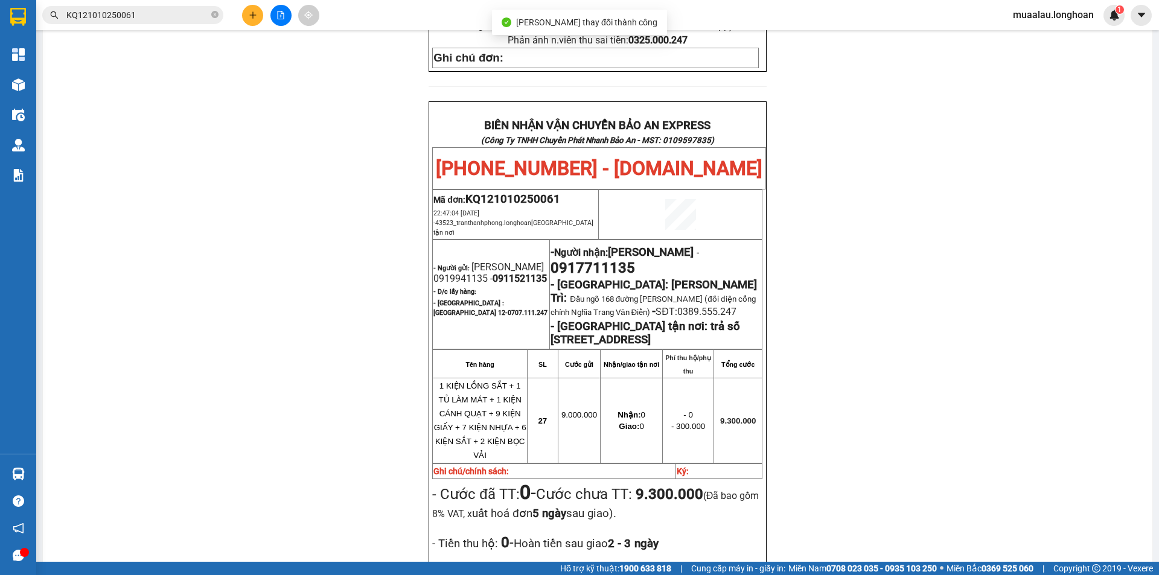
scroll to position [604, 0]
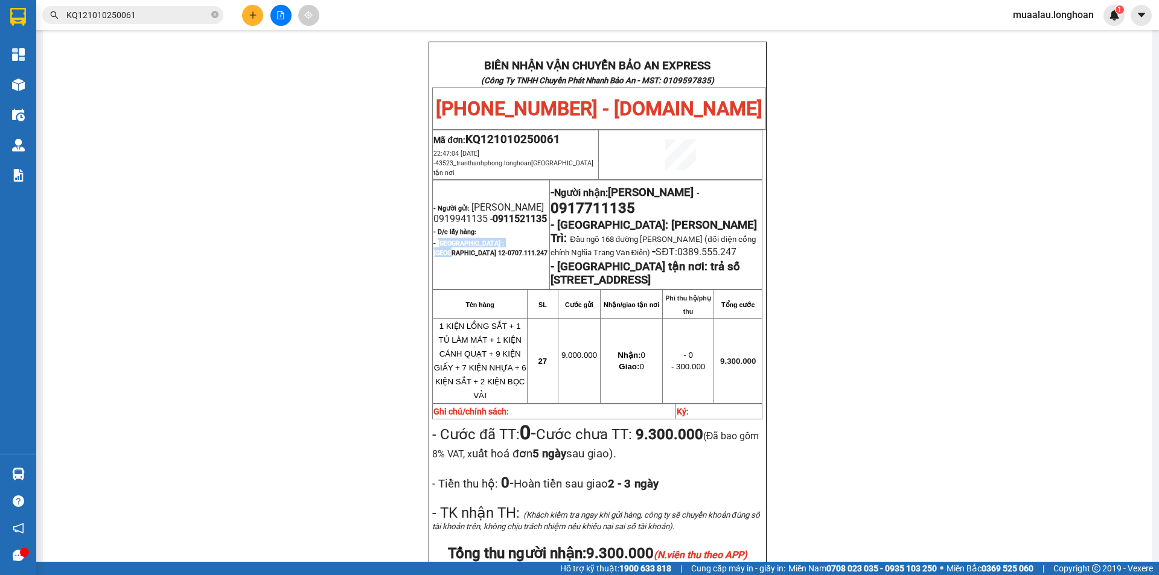
drag, startPoint x: 433, startPoint y: 223, endPoint x: 515, endPoint y: 227, distance: 82.2
click at [515, 240] on span "- Hồ Chí Minh : Kho Quận 12- 0707.111.247" at bounding box center [490, 249] width 114 height 18
copy span "Hồ Chí Minh : Kho Quận 12"
drag, startPoint x: 555, startPoint y: 180, endPoint x: 720, endPoint y: 187, distance: 165.5
click at [720, 218] on span "- Hà Nội: Kho Văn Điển Thanh Trì:" at bounding box center [653, 231] width 206 height 27
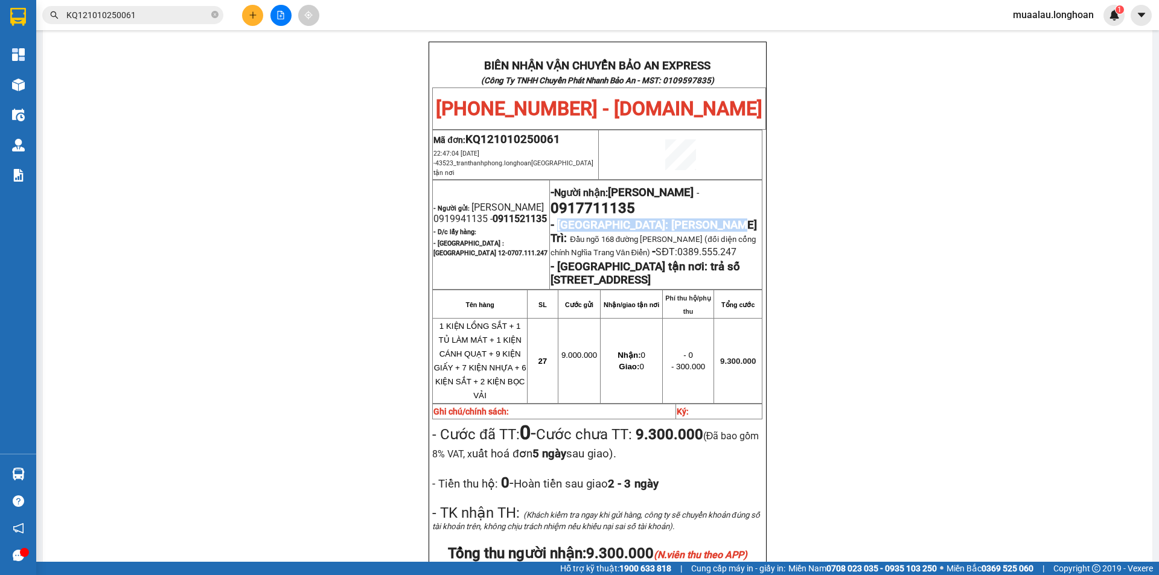
copy span "Hà Nội: Kho Văn Điển Thanh Trì"
click at [142, 16] on input "KQ121010250061" at bounding box center [137, 14] width 142 height 13
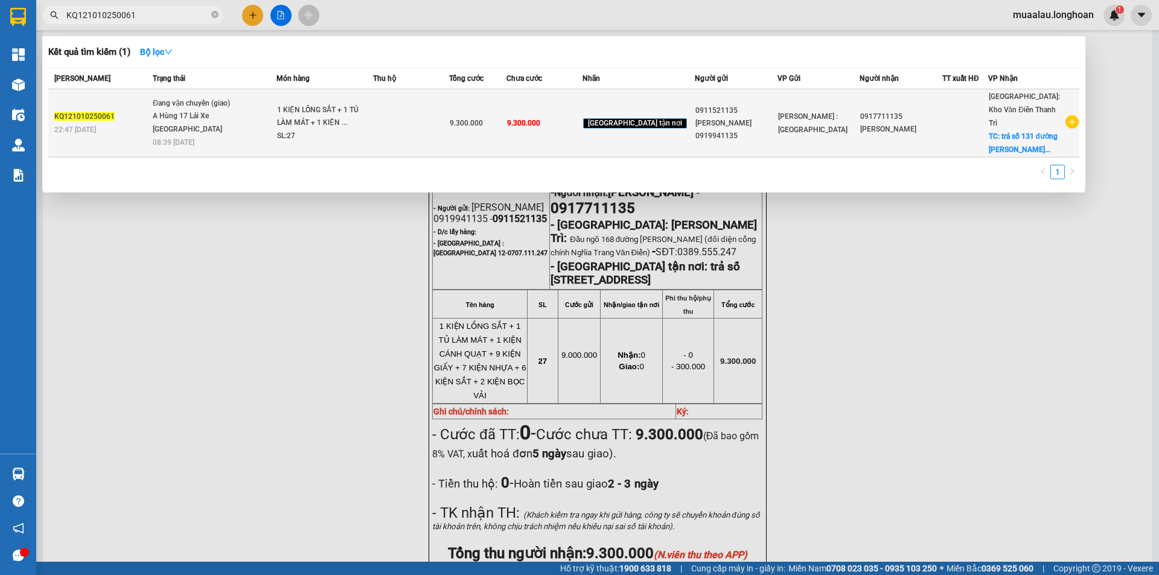
click at [144, 129] on div "22:47 - 10/10" at bounding box center [101, 129] width 95 height 13
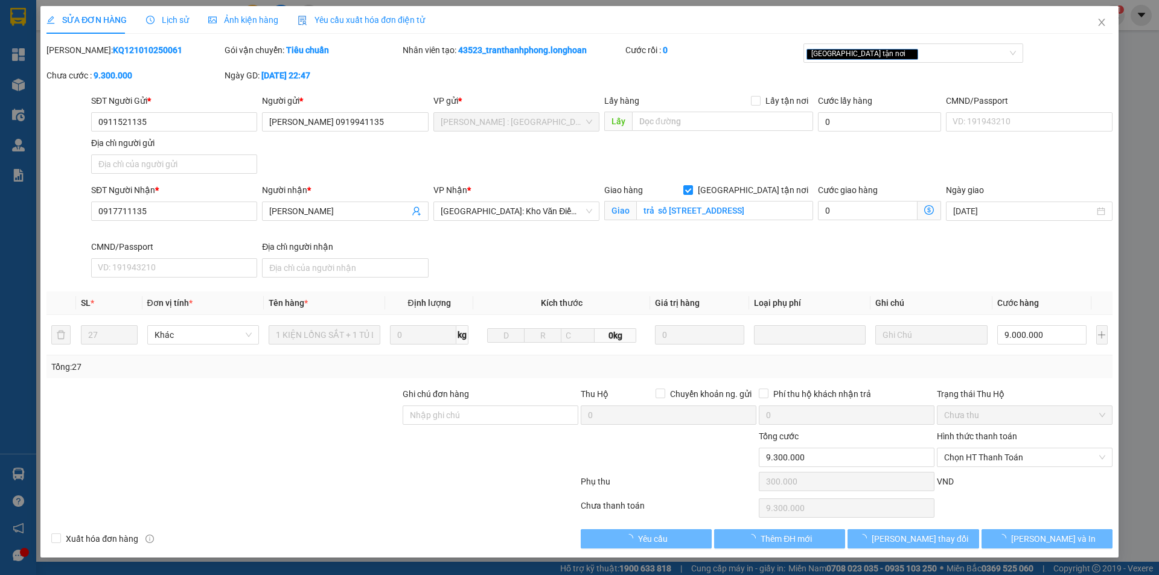
click at [168, 19] on span "Lịch sử" at bounding box center [167, 20] width 43 height 10
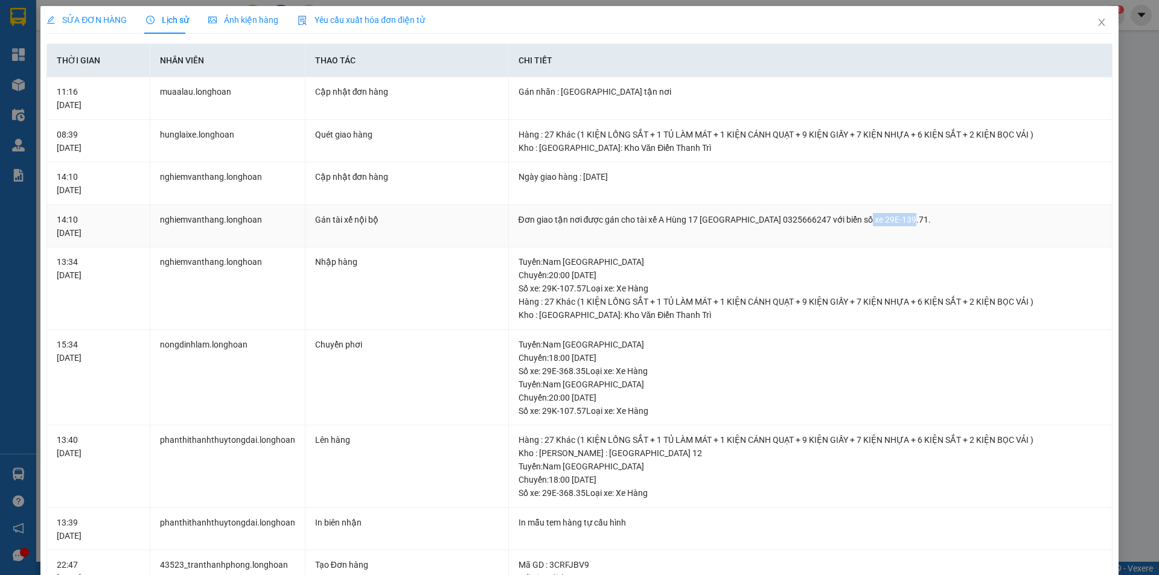
drag, startPoint x: 853, startPoint y: 214, endPoint x: 895, endPoint y: 218, distance: 42.4
click at [895, 218] on div "Đơn giao tận nơi được gán cho tài xế A Hùng 17 Lái Xe Hà Nội 0325666247 với biể…" at bounding box center [810, 219] width 584 height 13
copy div "29E-139.71."
click at [92, 17] on span "SỬA ĐƠN HÀNG" at bounding box center [86, 20] width 80 height 10
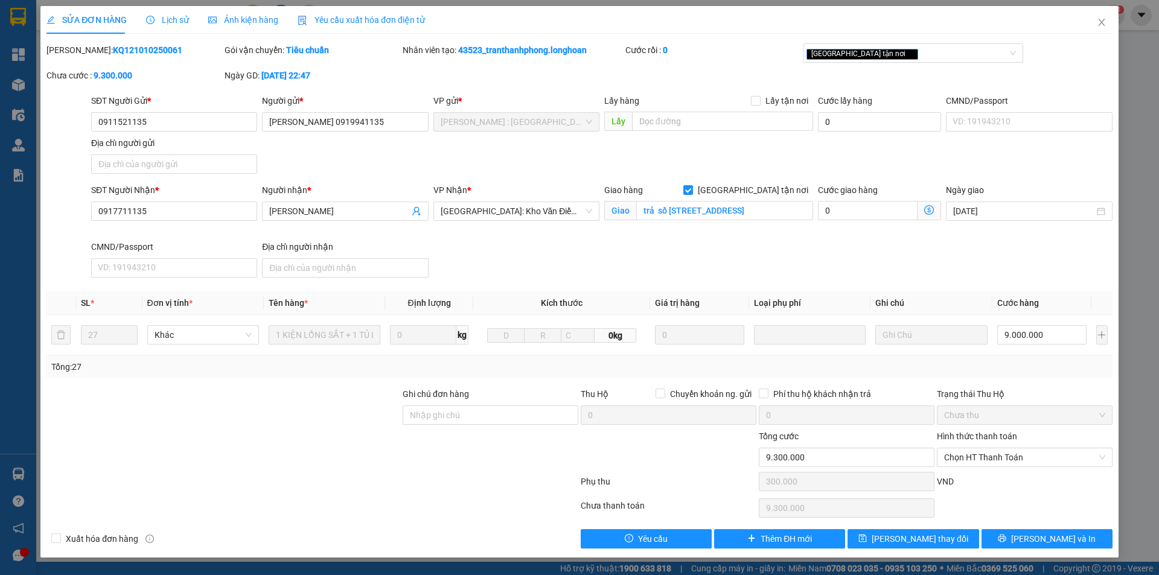
click at [113, 49] on b "KQ121010250061" at bounding box center [147, 50] width 69 height 10
copy b "KQ121010250061"
click at [171, 59] on div "Mã ĐH: KQ121010250061" at bounding box center [134, 55] width 178 height 25
click at [113, 49] on b "KQ121010250061" at bounding box center [147, 50] width 69 height 10
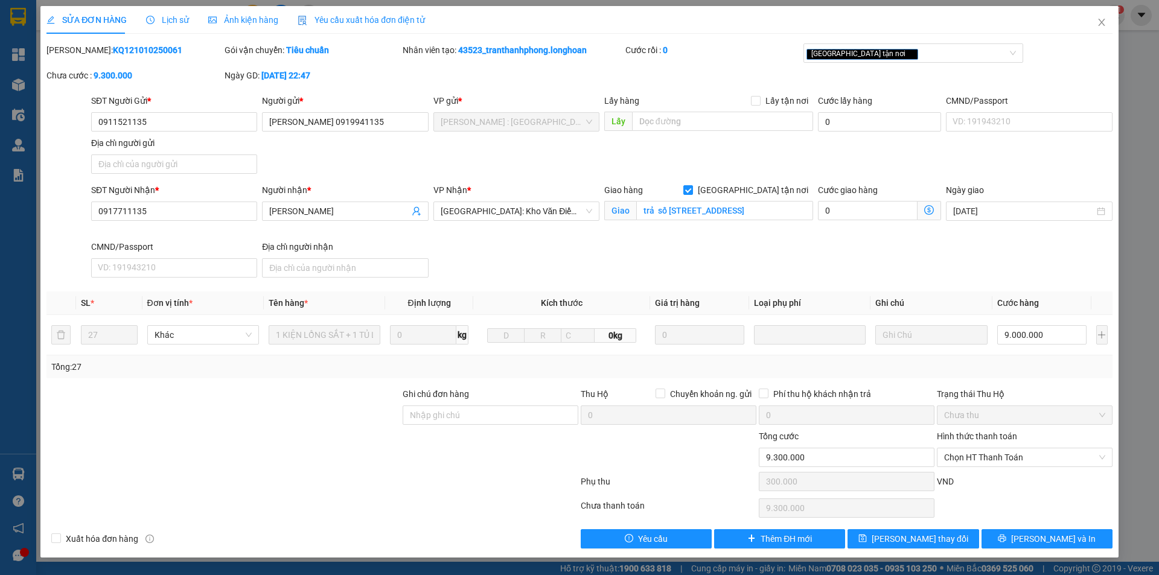
click at [113, 49] on b "KQ121010250061" at bounding box center [147, 50] width 69 height 10
copy b "KQ121010250061"
click at [480, 244] on div "SĐT Người Nhận * 0917711135 Người nhận * c Kim VP Nhận * Hà Nội: Kho Văn Điển T…" at bounding box center [602, 232] width 1026 height 99
click at [1039, 538] on span "Lưu và In" at bounding box center [1053, 538] width 85 height 13
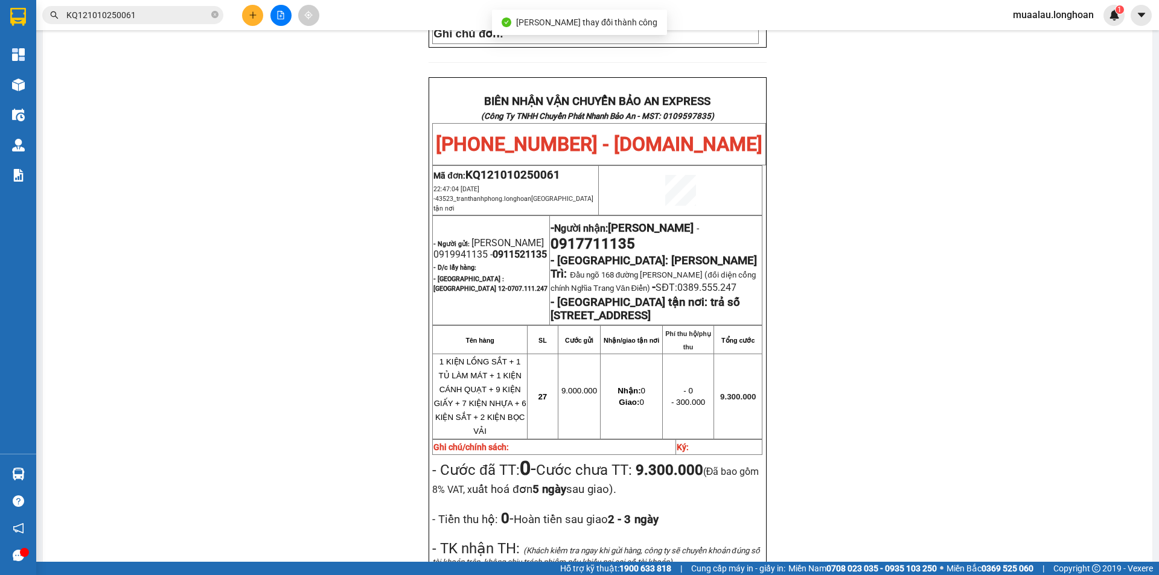
scroll to position [569, 0]
drag, startPoint x: 433, startPoint y: 261, endPoint x: 516, endPoint y: 261, distance: 83.3
click at [516, 275] on span "- Hồ Chí Minh : Kho Quận 12- 0707.111.247" at bounding box center [490, 284] width 114 height 18
copy span "Hồ Chí Minh : Kho Quận 12"
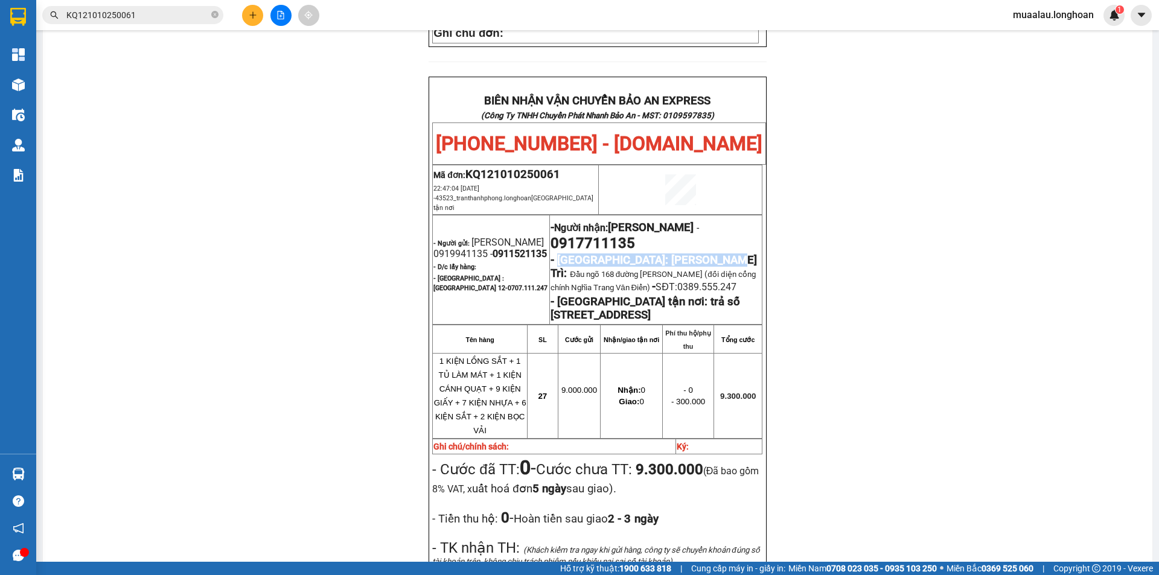
drag, startPoint x: 555, startPoint y: 215, endPoint x: 722, endPoint y: 222, distance: 166.7
click at [722, 254] on span "- Hà Nội: Kho Văn Điển Thanh Trì:" at bounding box center [653, 267] width 206 height 27
copy span "Hà Nội: Kho Văn Điển Thanh Trì"
click at [139, 21] on input "KQ121010250061" at bounding box center [137, 14] width 142 height 13
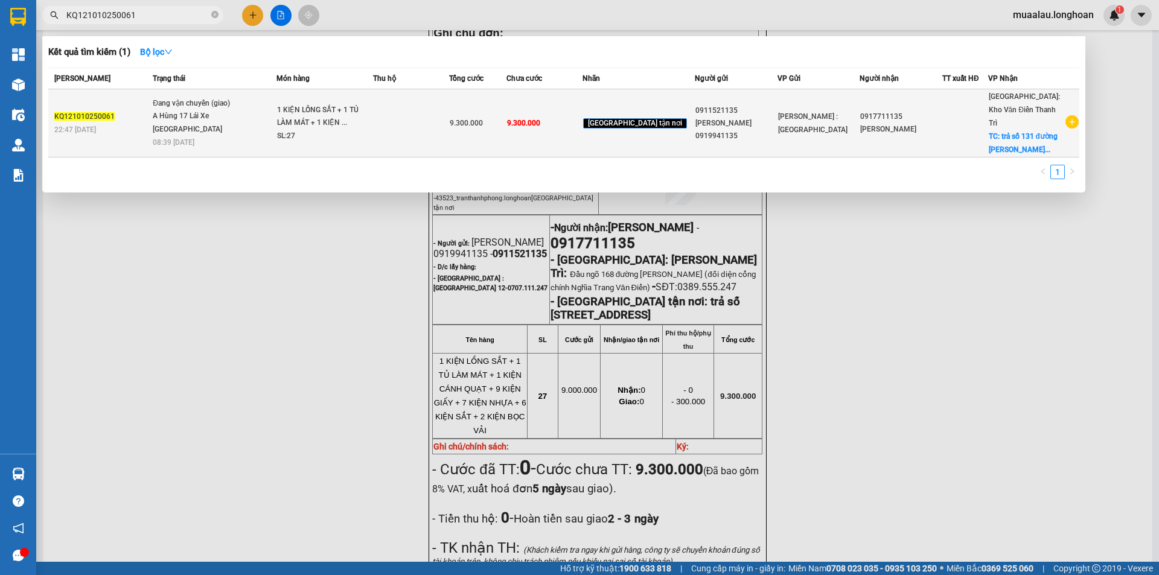
click at [168, 138] on span "08:39 - 15/10" at bounding box center [174, 142] width 42 height 8
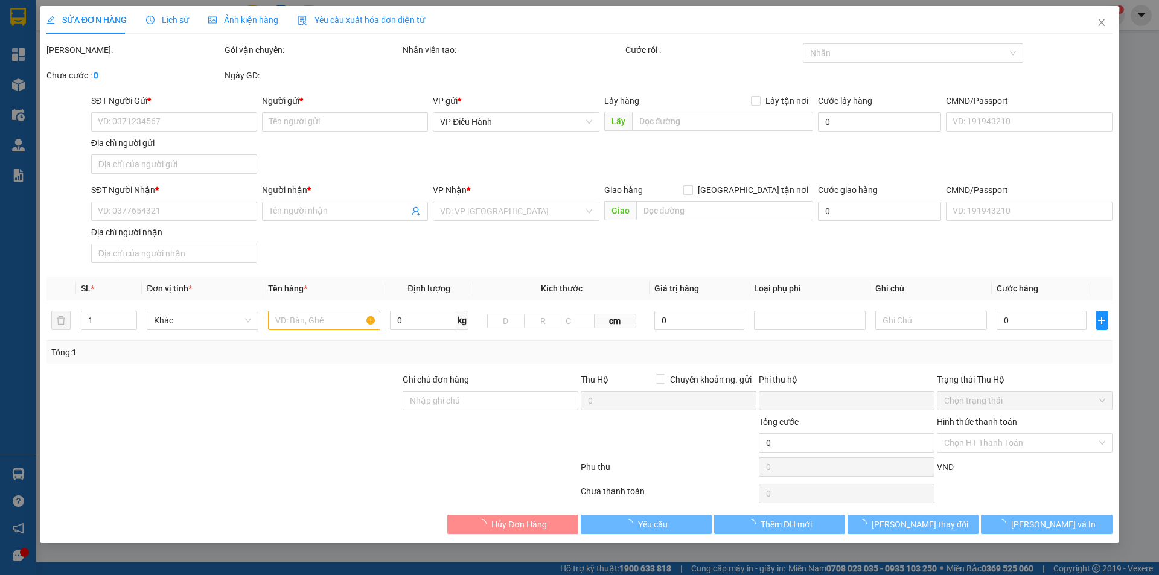
type input "0911521135"
type input "Minh Anh 0919941135"
type input "0917711135"
type input "c Kim"
checkbox input "true"
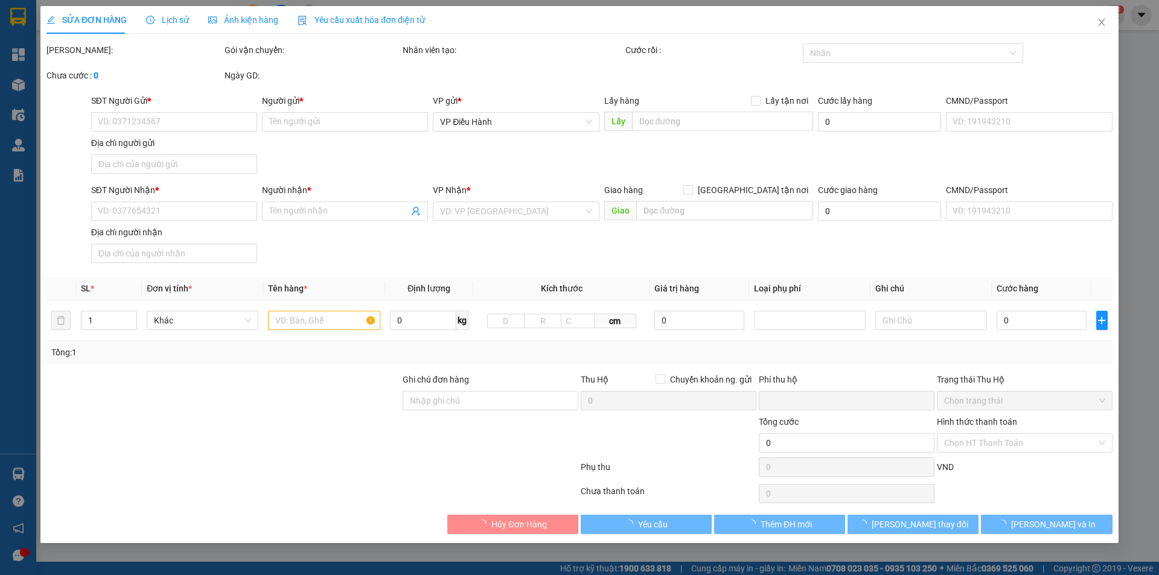
type input "trả số 131 đường Trần Phú, phường Hà Đông, thành phố Hà Nội"
type input "0"
type input "9.300.000"
type input "300.000"
type input "9.300.000"
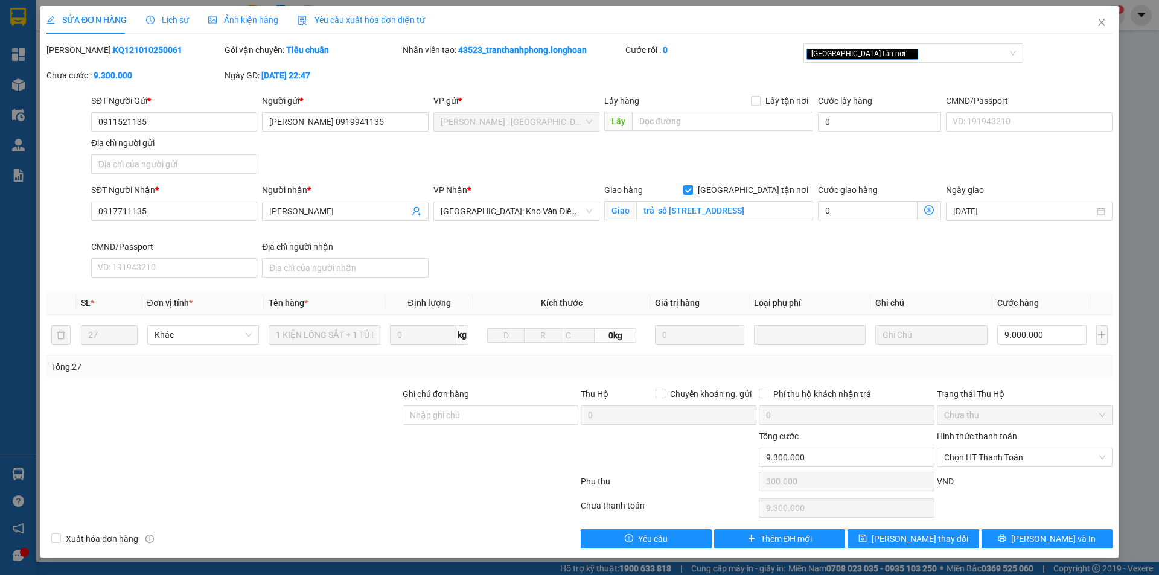
click at [162, 22] on span "Lịch sử" at bounding box center [167, 20] width 43 height 10
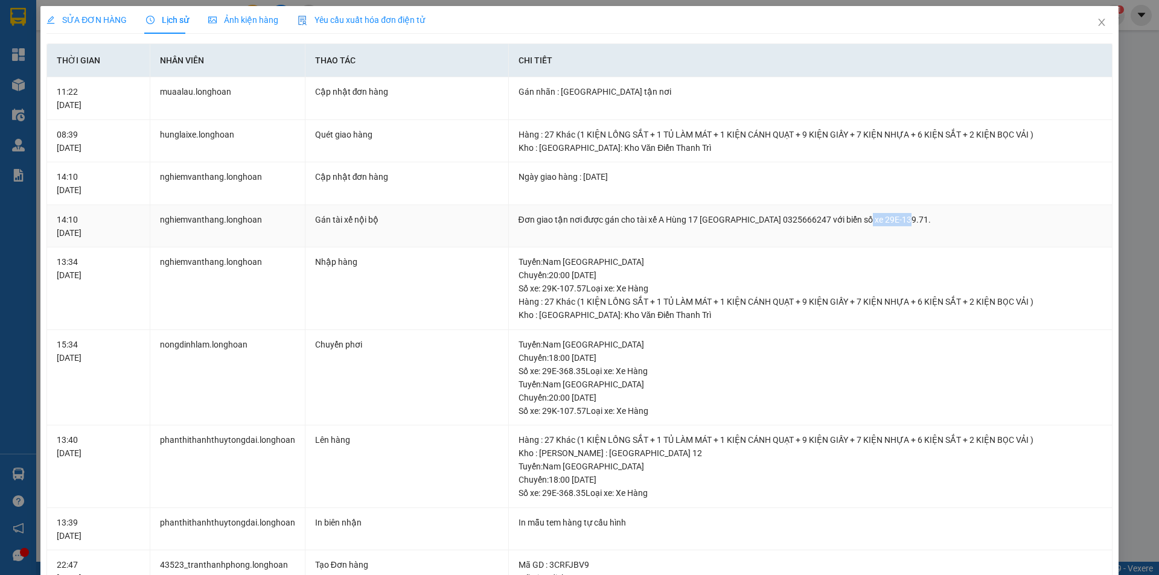
drag, startPoint x: 852, startPoint y: 218, endPoint x: 893, endPoint y: 228, distance: 42.2
click at [893, 228] on td "Đơn giao tận nơi được gán cho tài xế A Hùng 17 Lái Xe Hà Nội 0325666247 với biể…" at bounding box center [811, 226] width 604 height 43
copy div "29E-139.71"
drag, startPoint x: 68, startPoint y: 15, endPoint x: 91, endPoint y: 39, distance: 32.9
click at [69, 15] on span "SỬA ĐƠN HÀNG" at bounding box center [86, 20] width 80 height 10
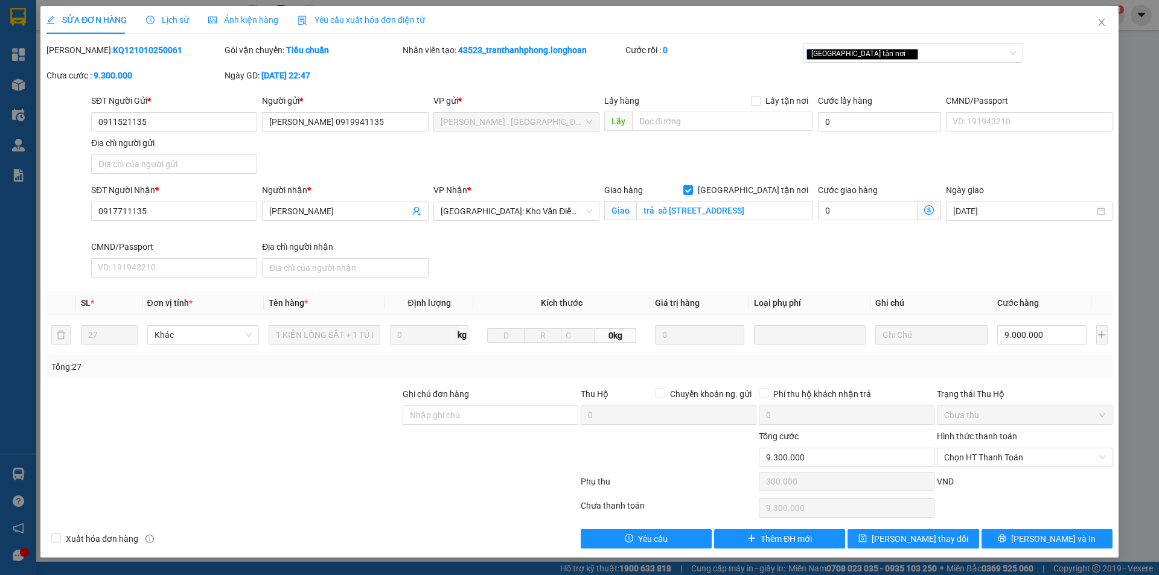
click at [113, 52] on b "KQ121010250061" at bounding box center [147, 50] width 69 height 10
copy b "KQ121010250061"
click at [1099, 26] on icon "close" at bounding box center [1101, 22] width 7 height 7
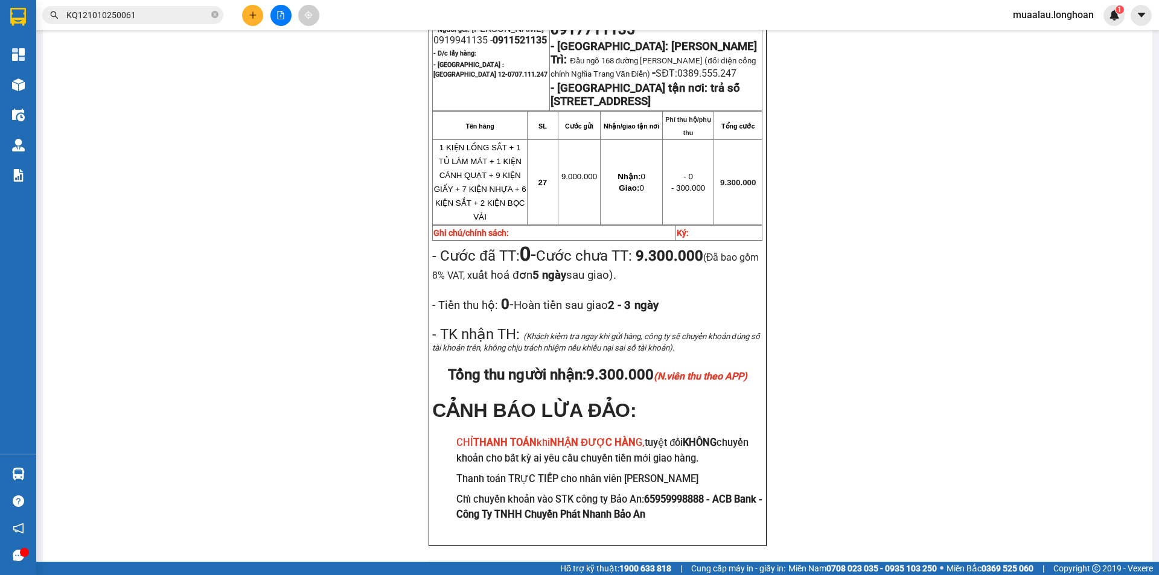
scroll to position [785, 0]
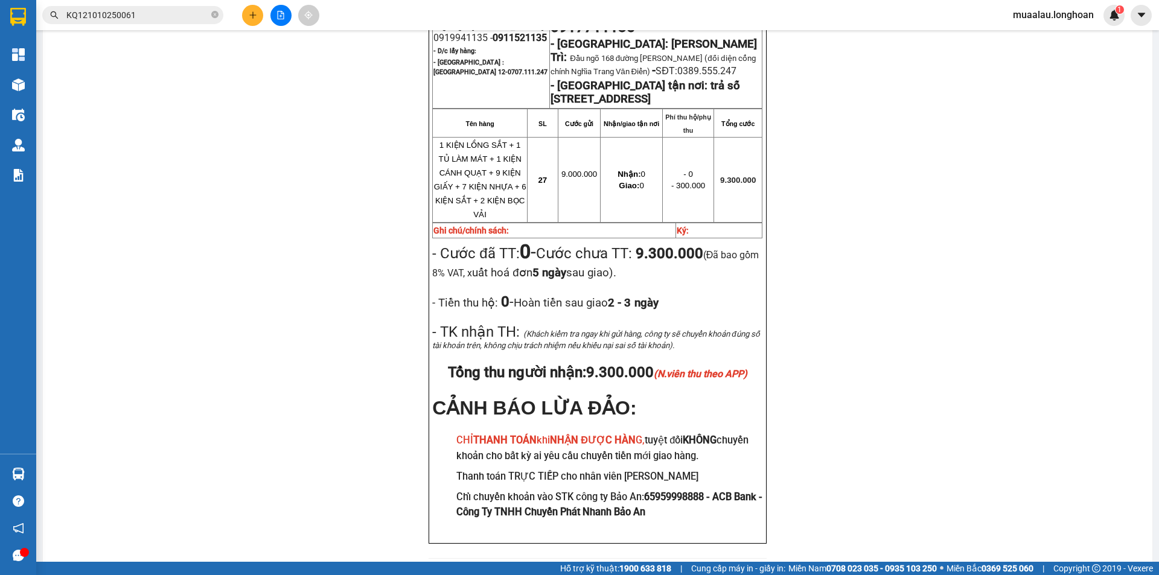
click at [157, 14] on input "KQ121010250061" at bounding box center [137, 14] width 142 height 13
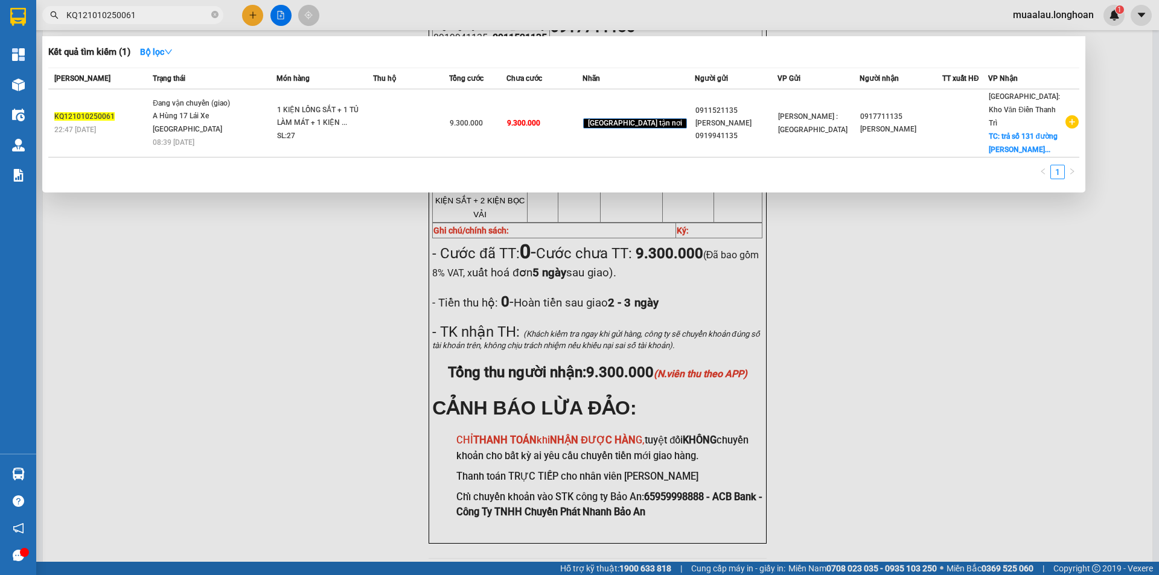
click at [157, 14] on input "KQ121010250061" at bounding box center [137, 14] width 142 height 13
click at [157, 12] on input "KQ121010250061" at bounding box center [137, 14] width 142 height 13
click at [159, 16] on input "KQ121010250061" at bounding box center [137, 14] width 142 height 13
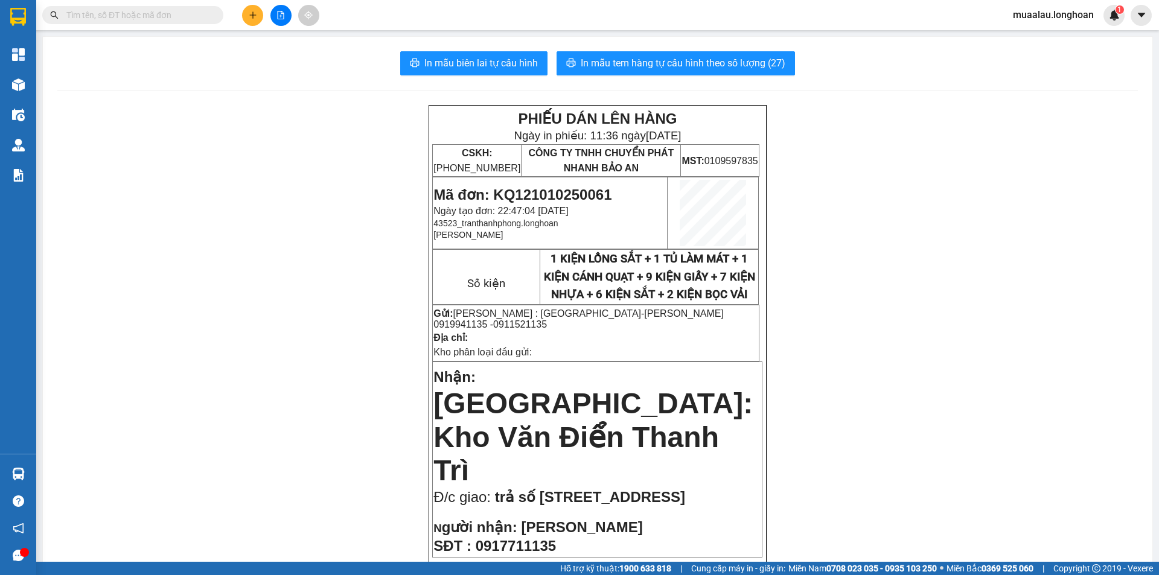
click at [76, 10] on input "text" at bounding box center [137, 14] width 142 height 13
paste input "[EMAIL_ADDRESS][DOMAIN_NAME]"
type input "[EMAIL_ADDRESS][DOMAIN_NAME]"
click at [150, 19] on input "text" at bounding box center [137, 14] width 142 height 13
paste input "KQ121010250061"
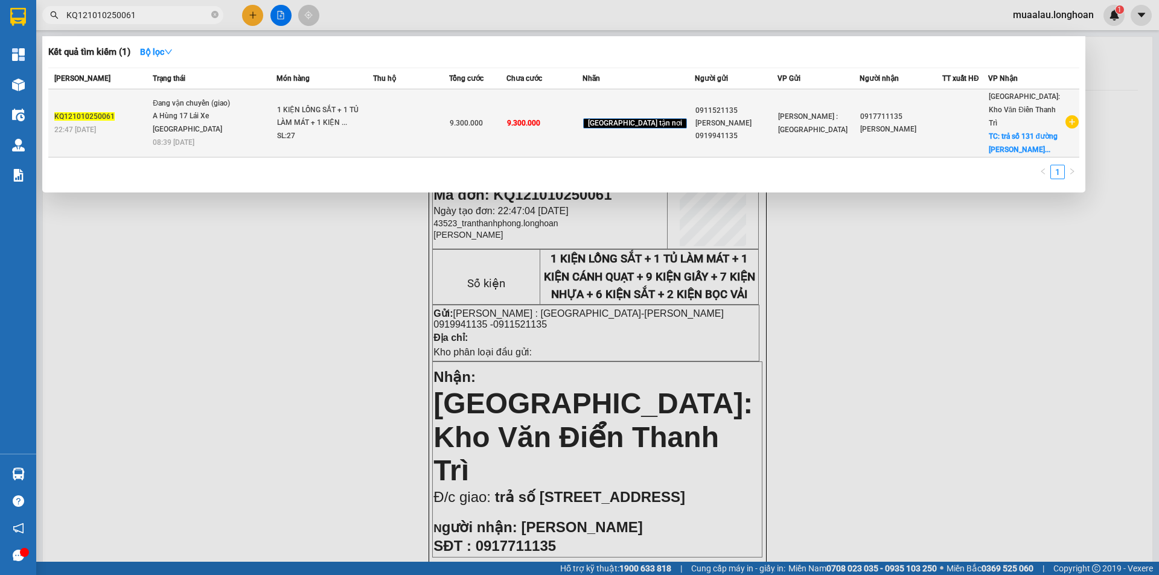
type input "KQ121010250061"
click at [135, 137] on td "KQ121010250061 22:47 [DATE]" at bounding box center [98, 123] width 101 height 68
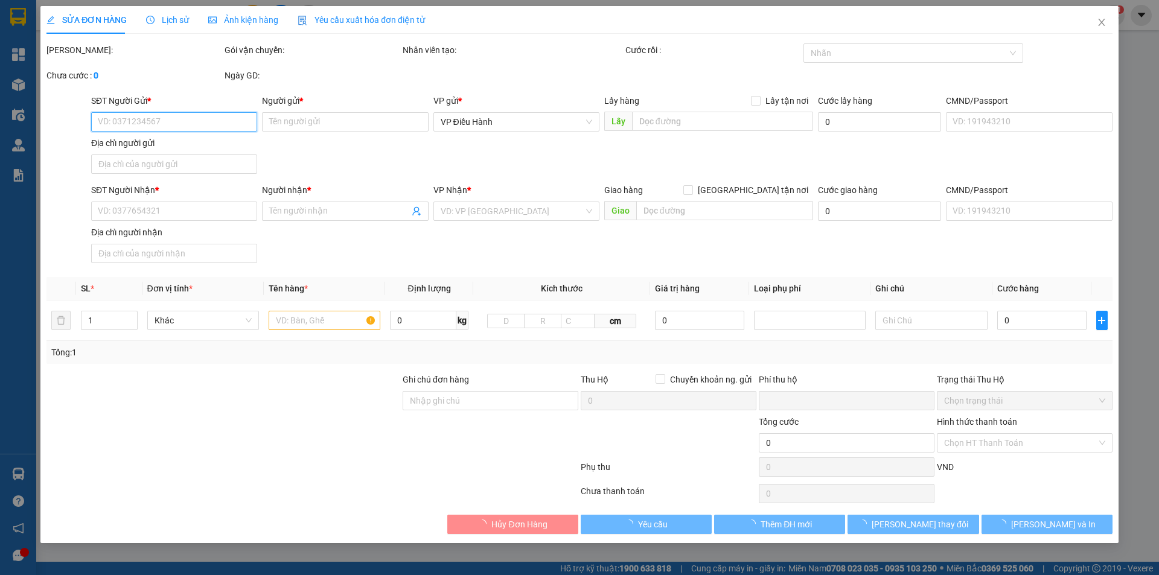
type input "0911521135"
type input "[PERSON_NAME] 0919941135"
type input "0917711135"
type input "[PERSON_NAME]"
checkbox input "true"
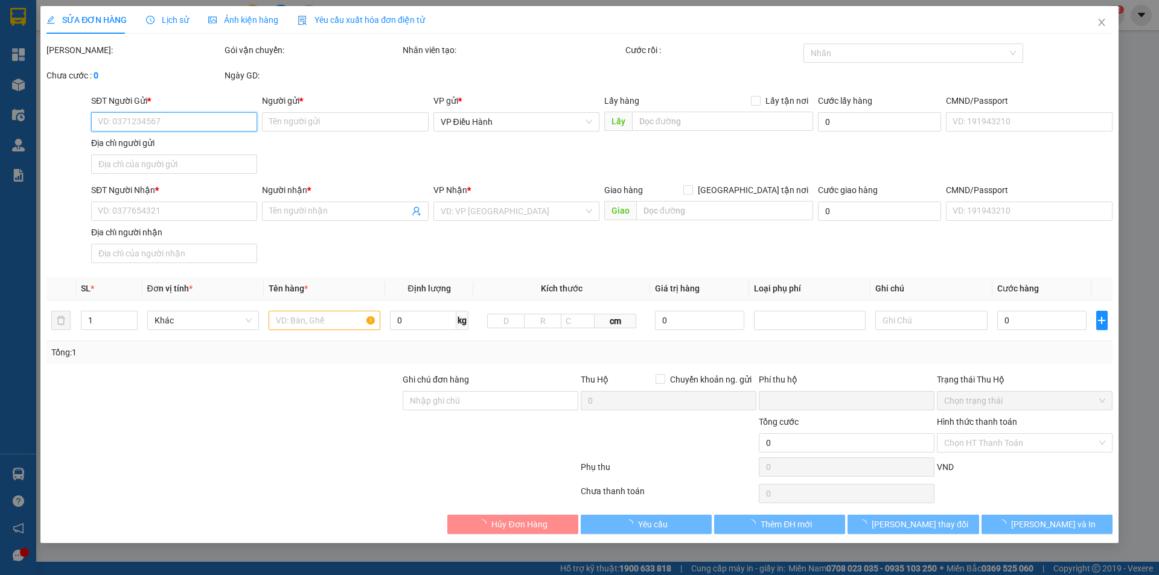
type input "trả số [STREET_ADDRESS]"
type input "0"
type input "9.300.000"
type input "300.000"
type input "9.300.000"
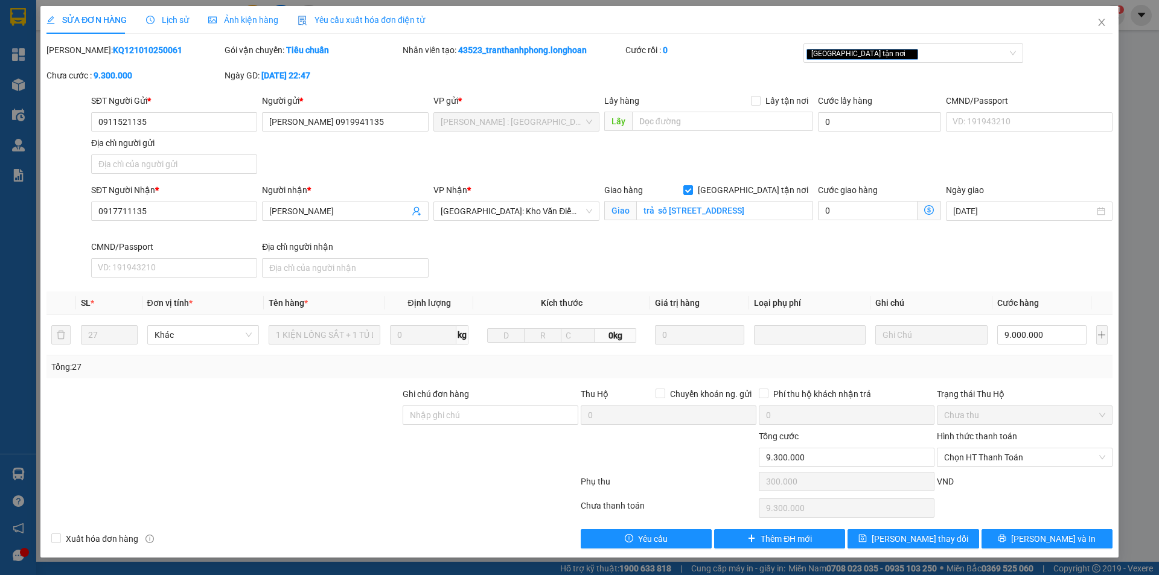
click at [168, 21] on span "Lịch sử" at bounding box center [167, 20] width 43 height 10
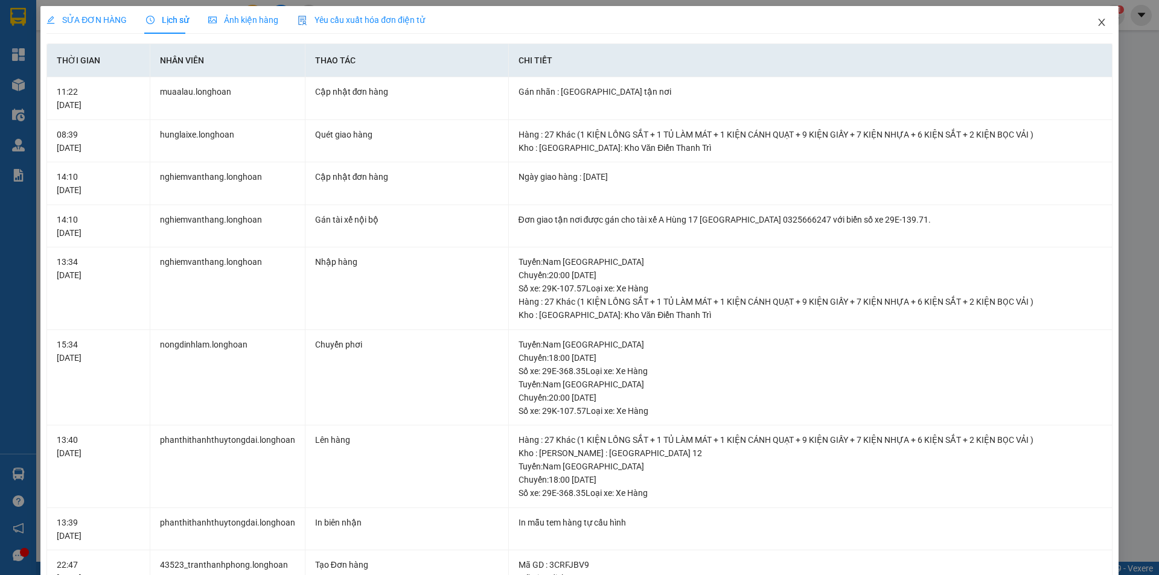
click at [1098, 24] on icon "close" at bounding box center [1101, 22] width 7 height 7
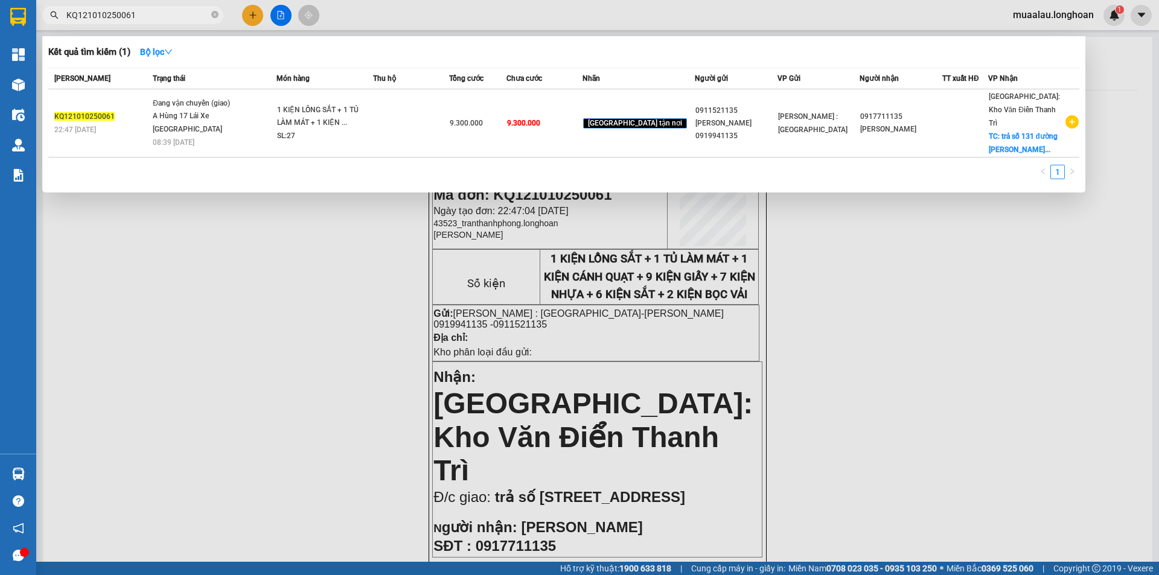
click at [153, 15] on input "KQ121010250061" at bounding box center [137, 14] width 142 height 13
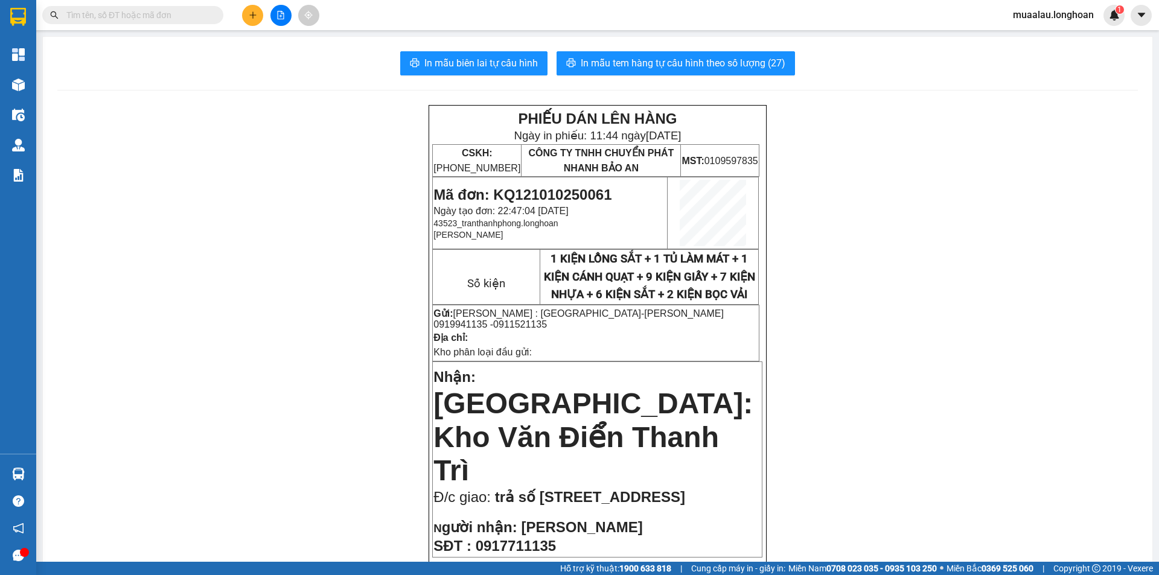
click at [129, 16] on input "text" at bounding box center [137, 14] width 142 height 13
paste input "KQ121010250061"
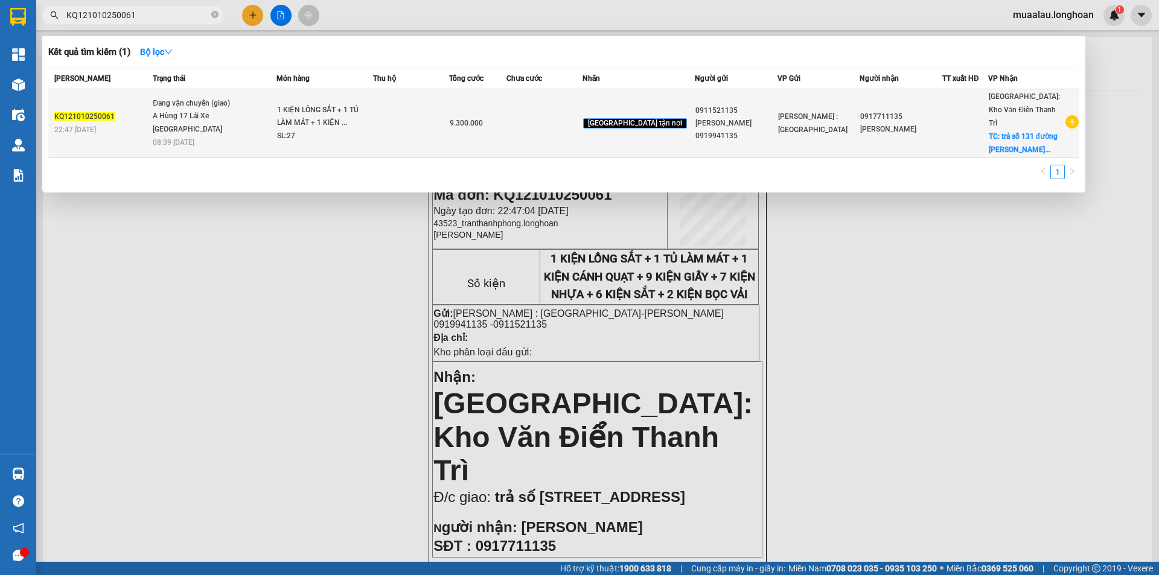
type input "KQ121010250061"
click at [138, 126] on div "22:47 - 10/10" at bounding box center [101, 129] width 95 height 13
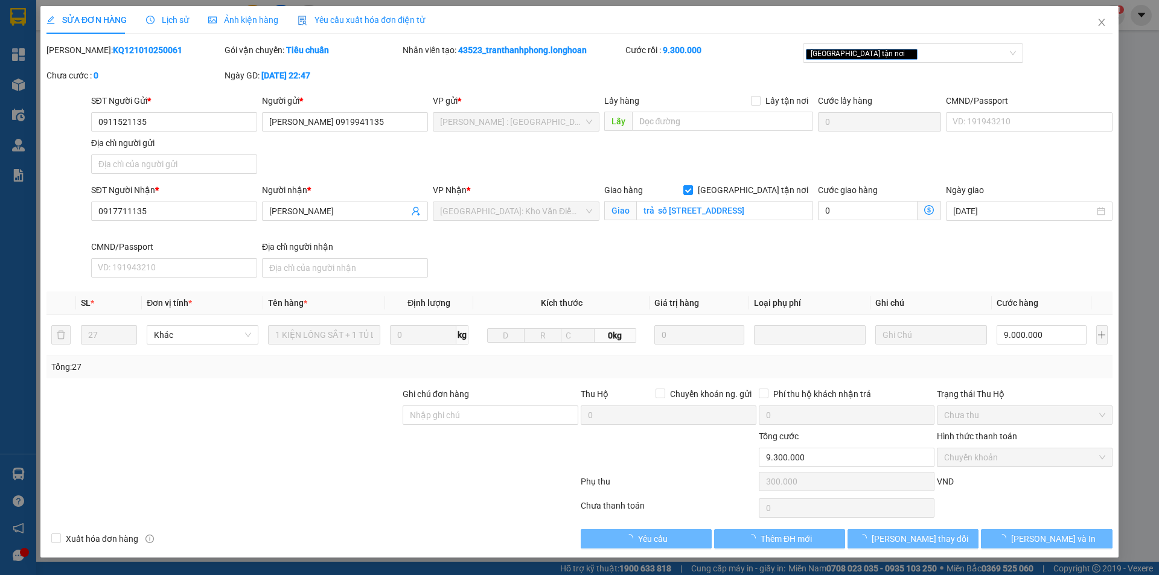
type input "0911521135"
type input "Minh Anh 0919941135"
type input "0917711135"
type input "c Kim"
checkbox input "true"
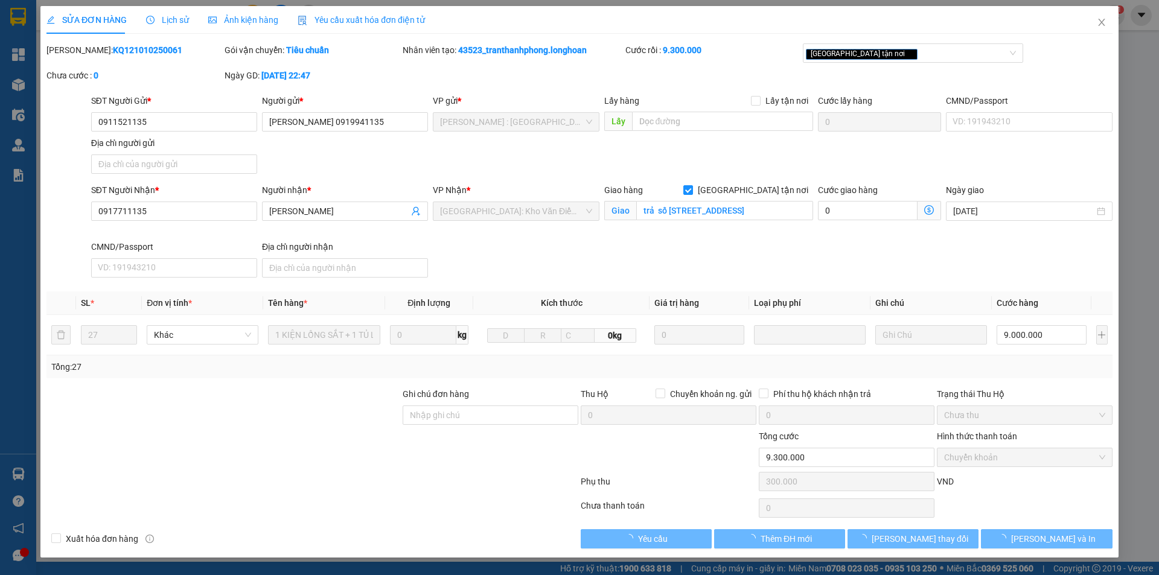
type input "trả số 131 đường Trần Phú, phường Hà Đông, thành phố Hà Nội"
type input "0"
type input "9.300.000"
type input "300.000"
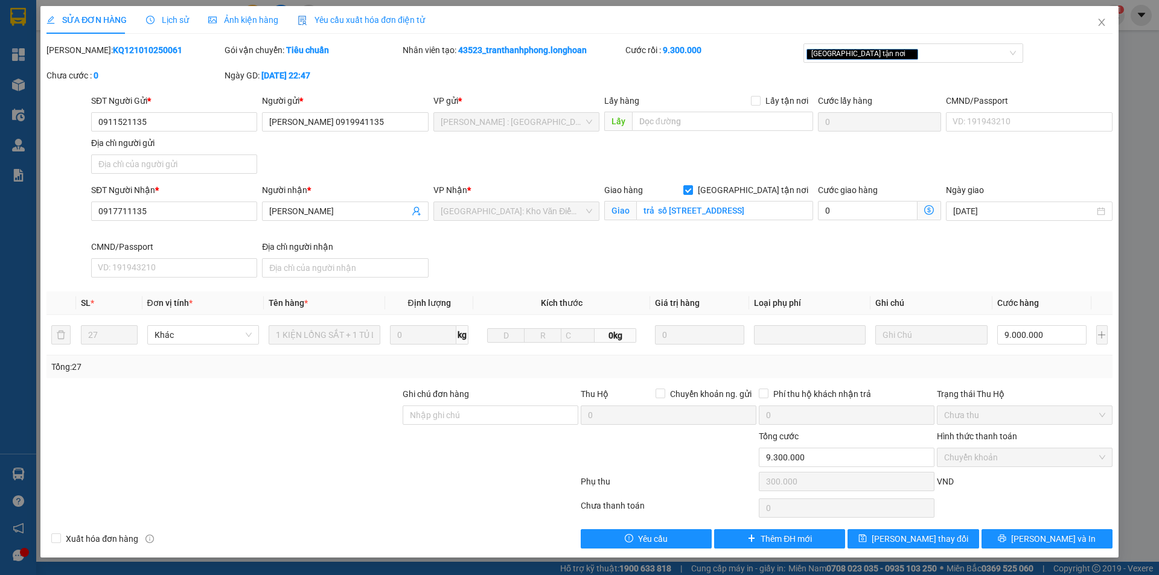
click at [168, 21] on span "Lịch sử" at bounding box center [167, 20] width 43 height 10
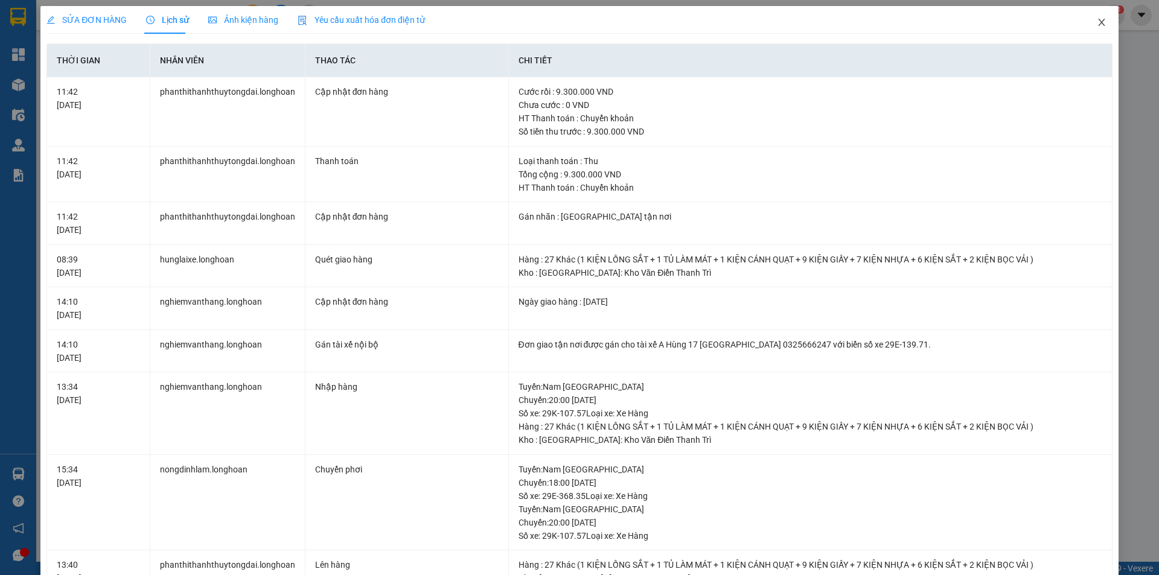
click at [1097, 22] on icon "close" at bounding box center [1102, 23] width 10 height 10
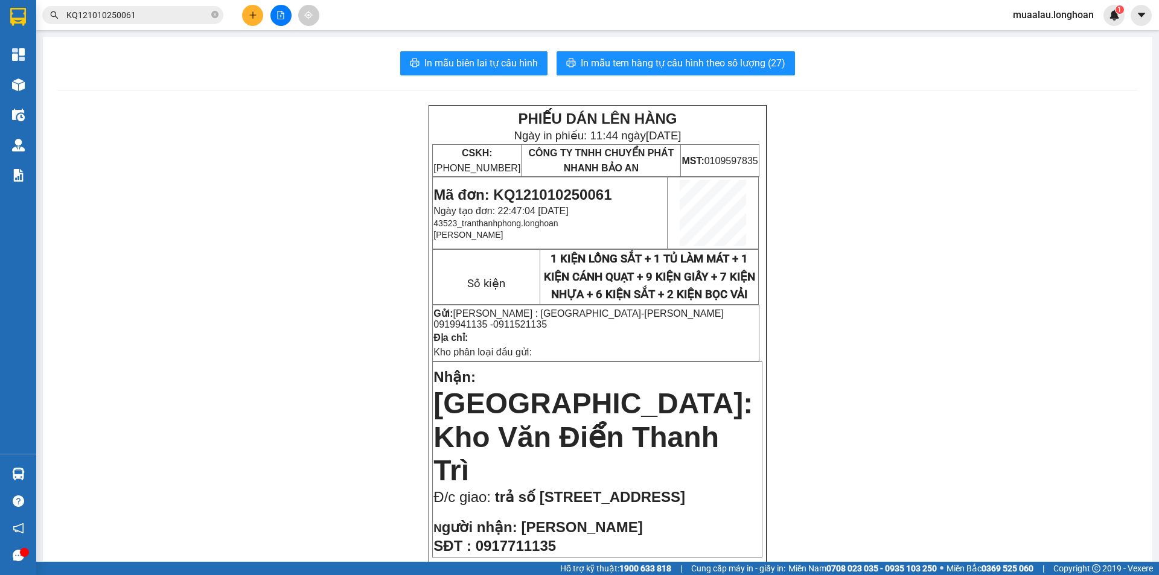
click at [139, 13] on input "KQ121010250061" at bounding box center [137, 14] width 142 height 13
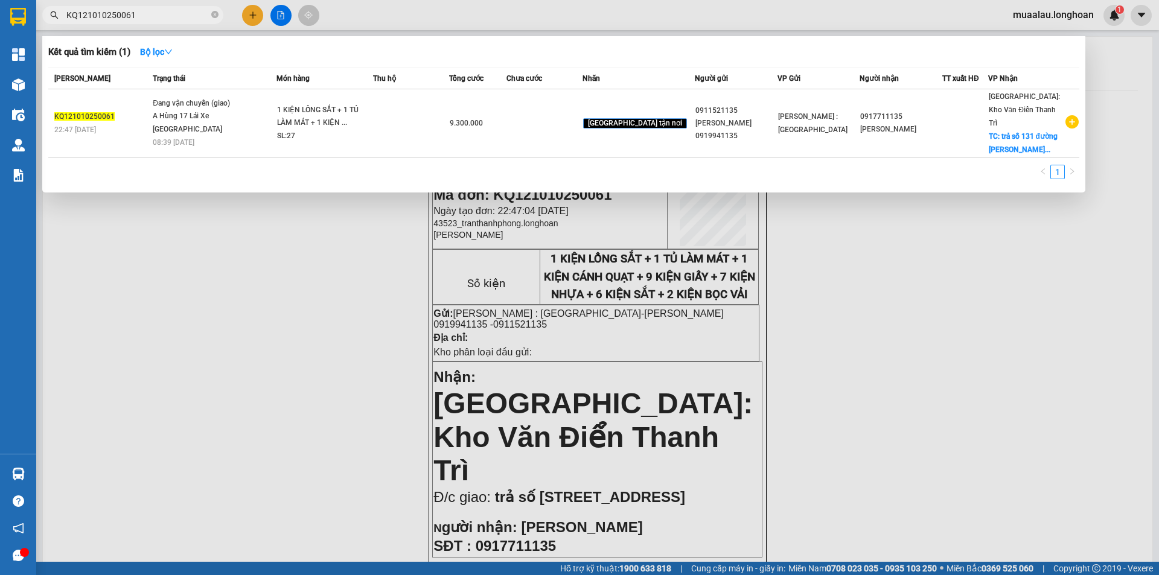
click at [180, 292] on div at bounding box center [579, 287] width 1159 height 575
click at [155, 12] on input "KQ121010250061" at bounding box center [137, 14] width 142 height 13
click at [150, 263] on div at bounding box center [579, 287] width 1159 height 575
click at [142, 20] on input "KQ121010250061" at bounding box center [137, 14] width 142 height 13
click at [153, 13] on input "KQ121010250061" at bounding box center [137, 14] width 142 height 13
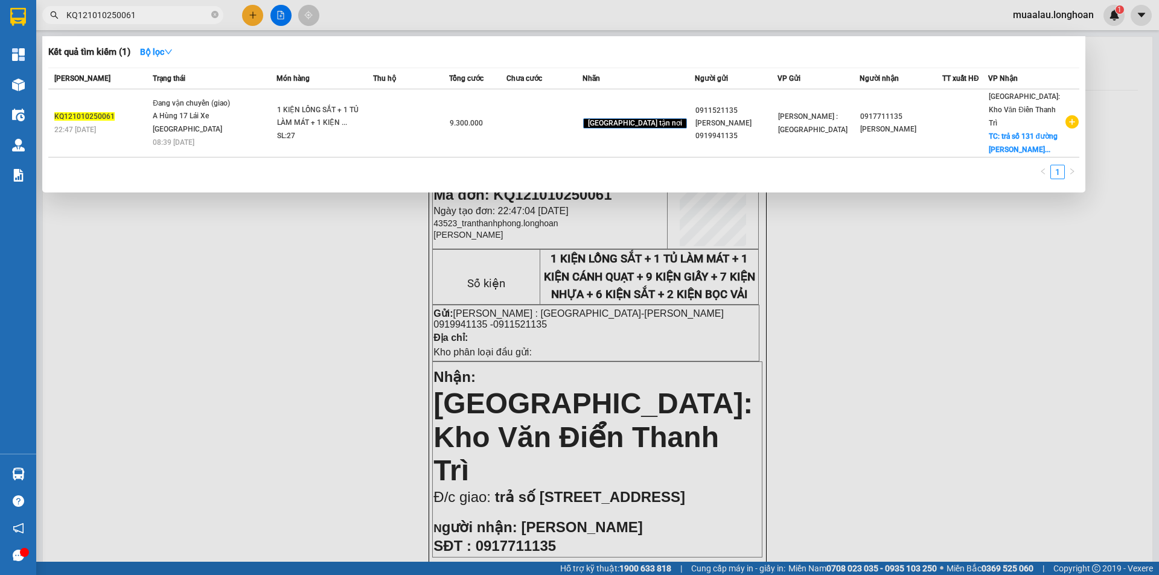
click at [153, 13] on input "KQ121010250061" at bounding box center [137, 14] width 142 height 13
paste input "VPVD0110250019"
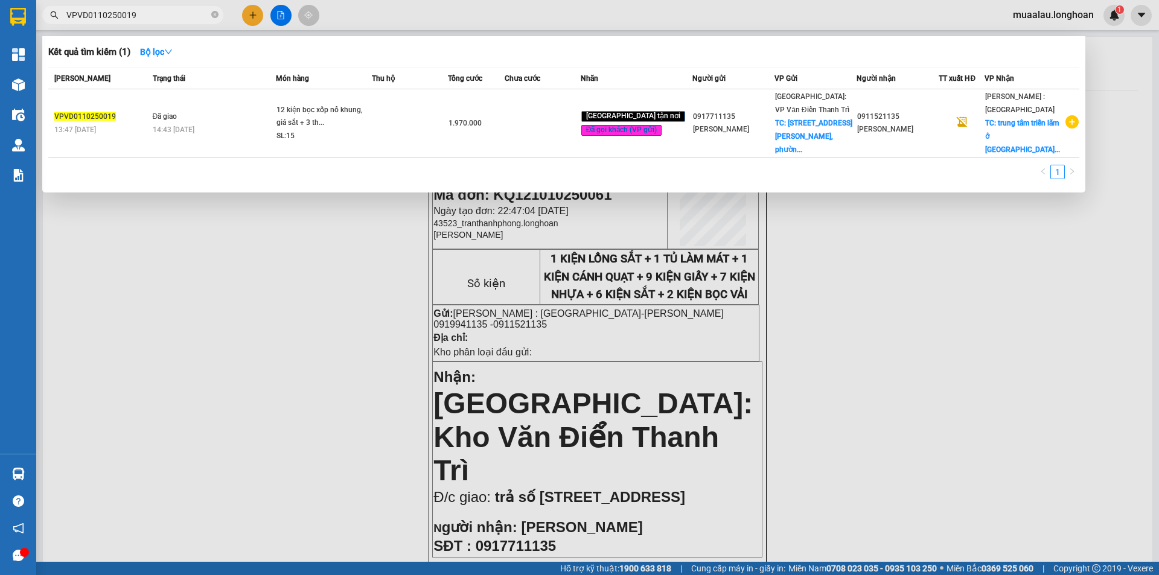
type input "VPVD0110250019"
